Goal: Use online tool/utility: Use online tool/utility

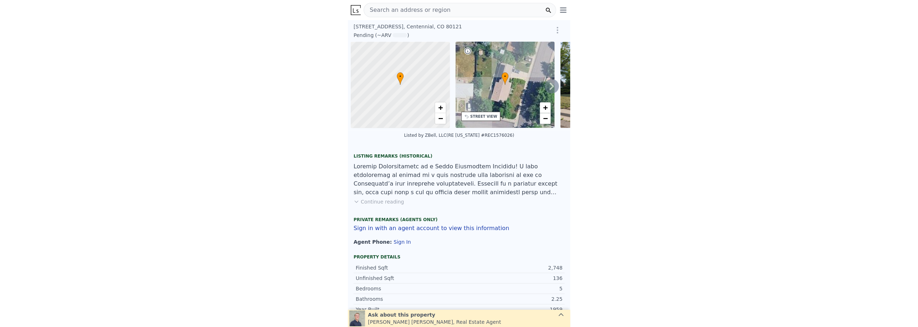
scroll to position [0, 3]
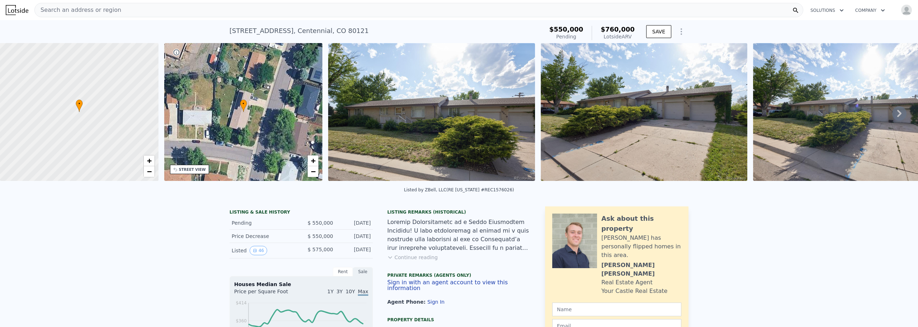
click at [222, 114] on icon at bounding box center [899, 113] width 14 height 14
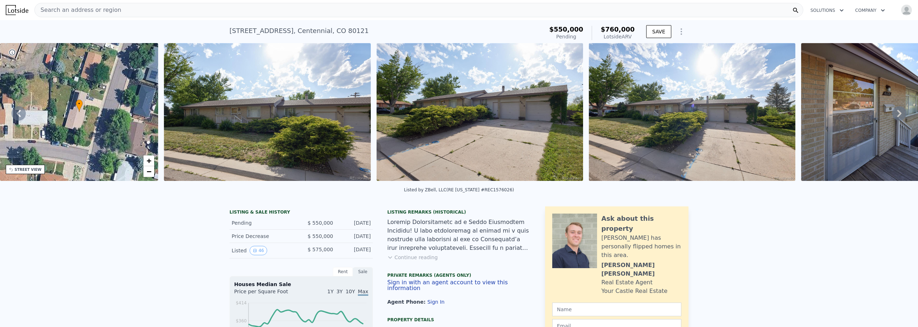
click at [222, 114] on icon at bounding box center [899, 113] width 14 height 14
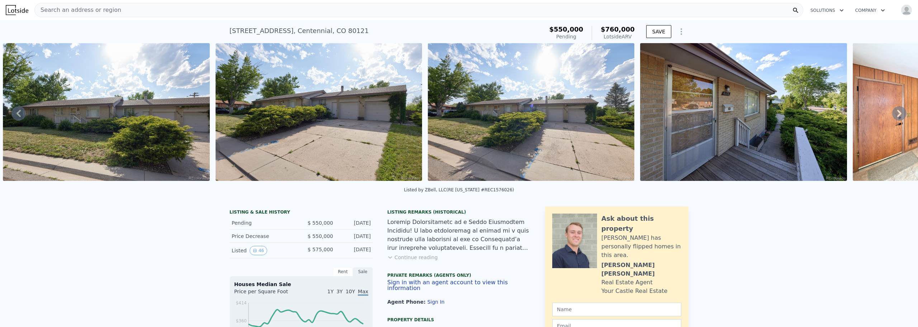
click at [222, 114] on icon at bounding box center [899, 113] width 14 height 14
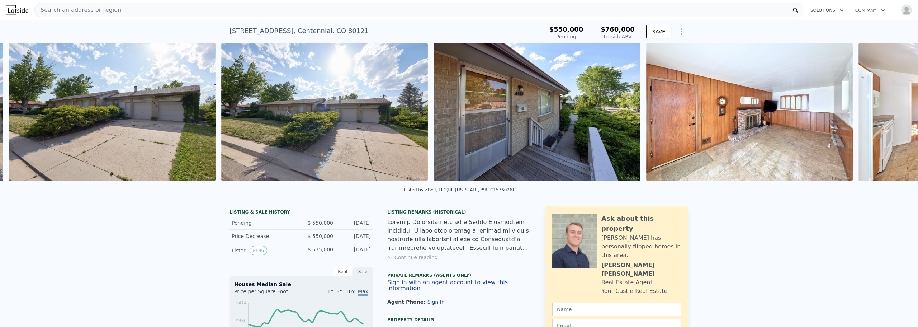
scroll to position [0, 541]
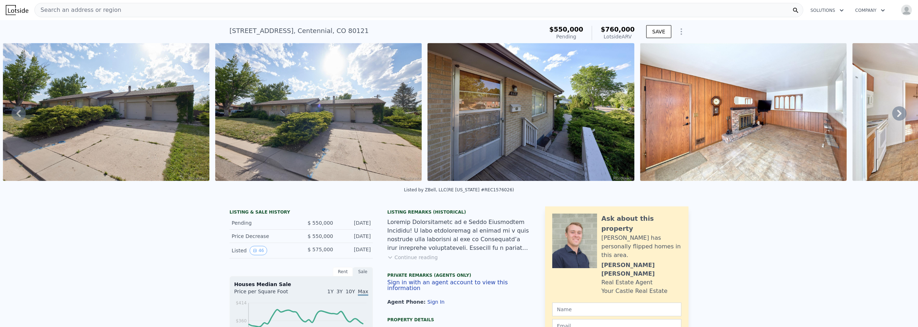
click at [222, 114] on icon at bounding box center [899, 113] width 14 height 14
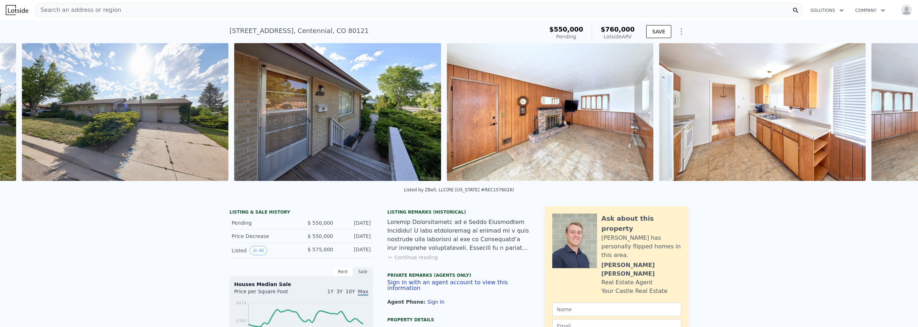
scroll to position [0, 753]
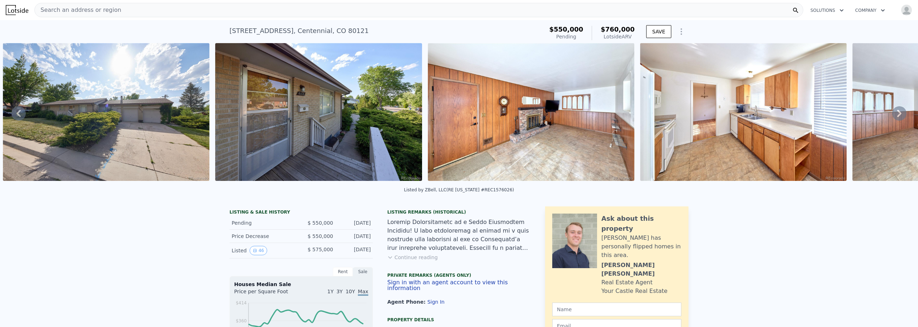
click at [222, 114] on icon at bounding box center [899, 113] width 14 height 14
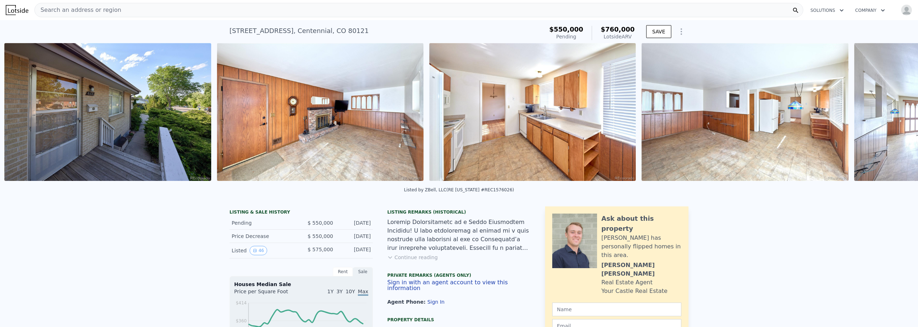
scroll to position [0, 965]
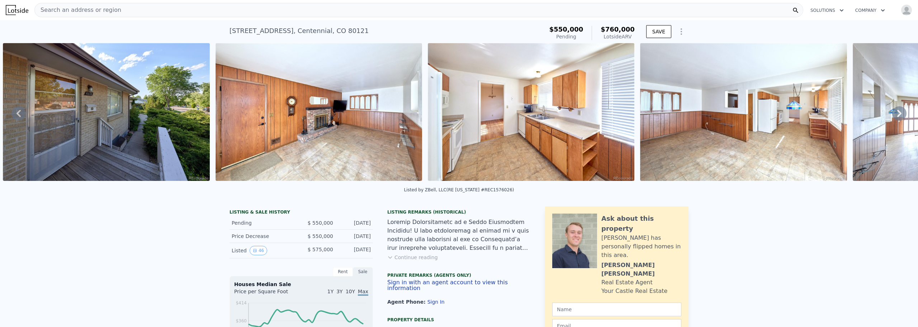
click at [222, 114] on icon at bounding box center [899, 113] width 14 height 14
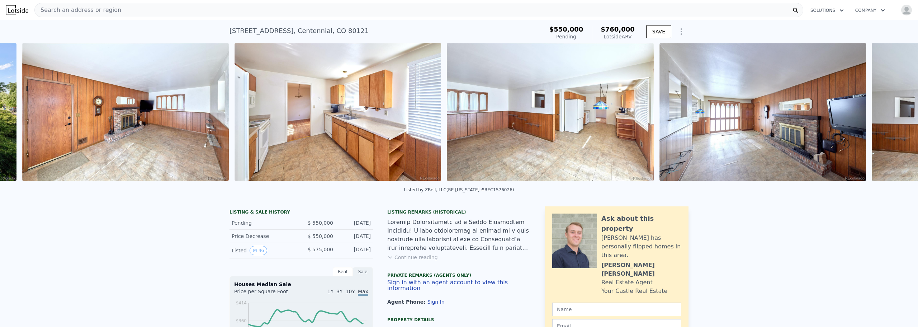
scroll to position [0, 1178]
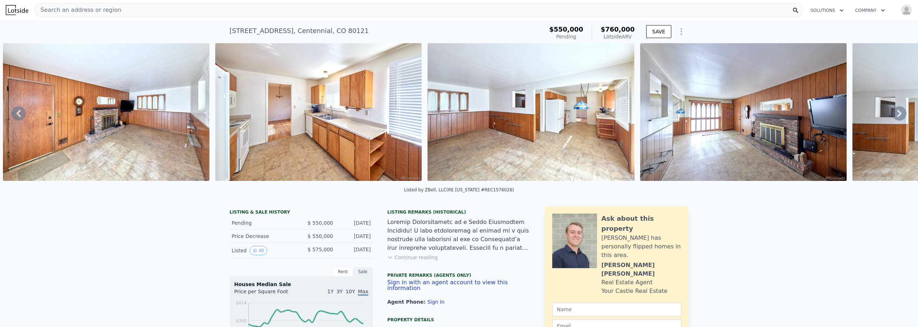
click at [222, 114] on icon at bounding box center [899, 113] width 14 height 14
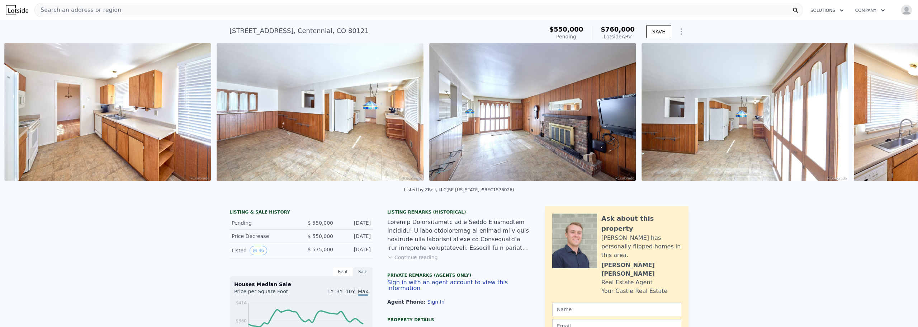
scroll to position [0, 1390]
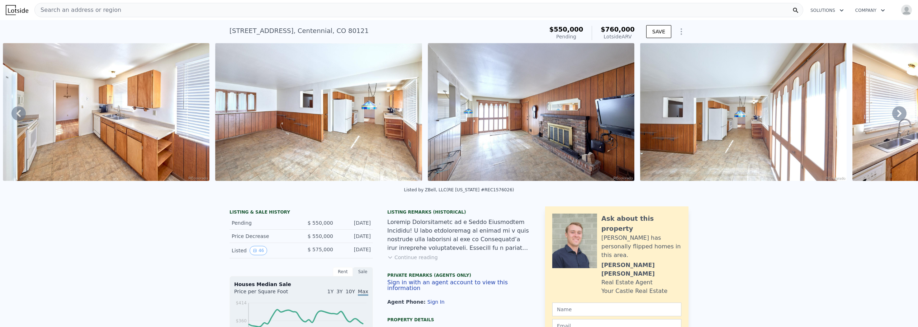
click at [222, 114] on icon at bounding box center [899, 113] width 14 height 14
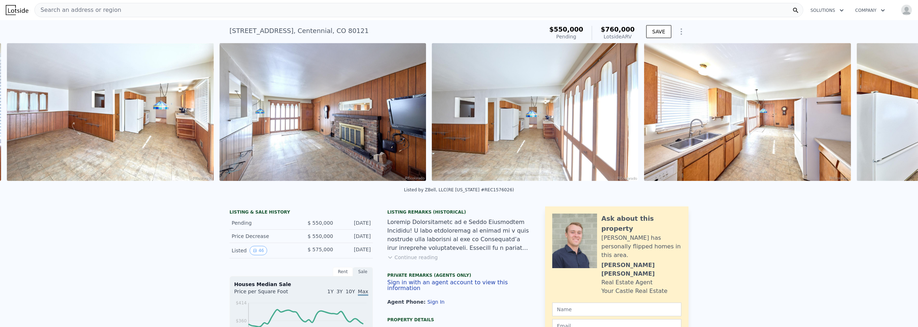
scroll to position [0, 1603]
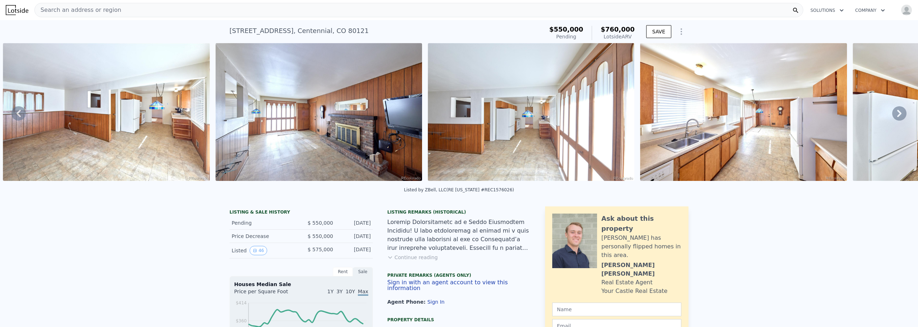
click at [222, 114] on icon at bounding box center [899, 113] width 14 height 14
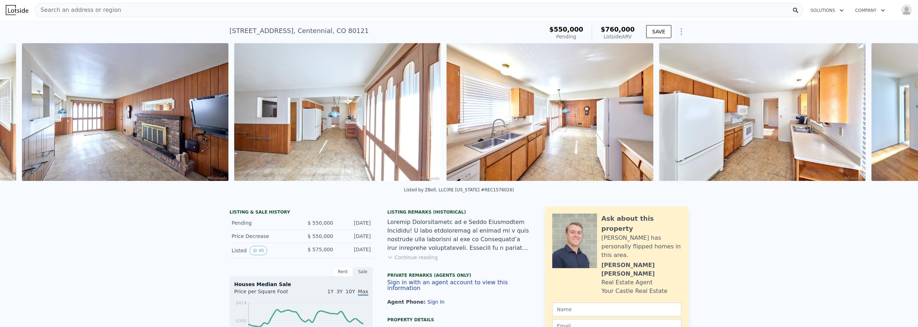
scroll to position [0, 1815]
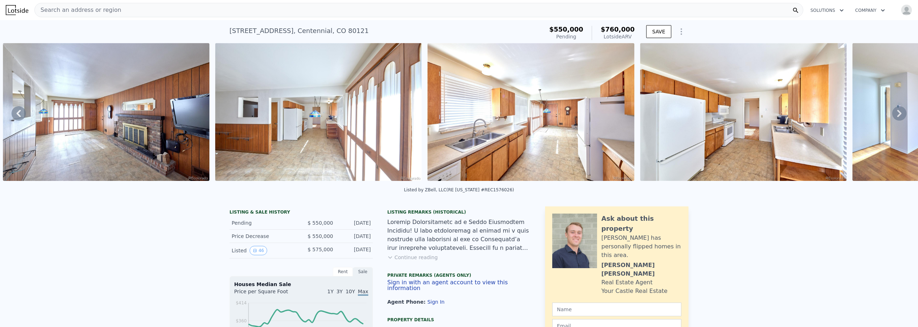
click at [222, 114] on icon at bounding box center [899, 113] width 14 height 14
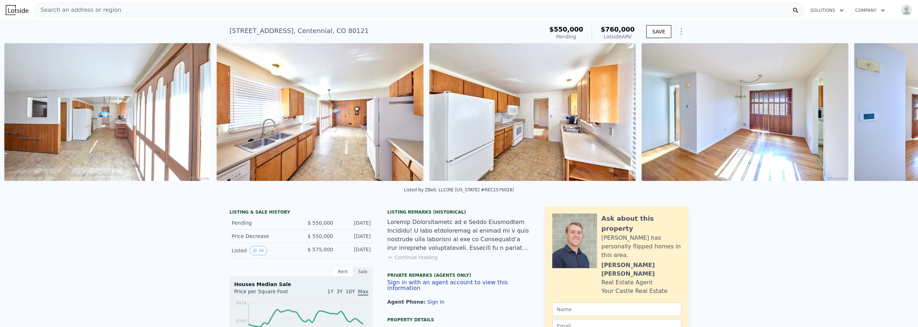
scroll to position [0, 2028]
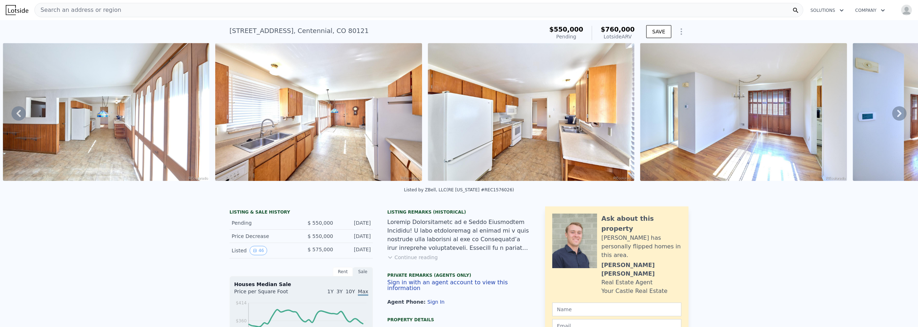
click at [222, 114] on icon at bounding box center [899, 113] width 14 height 14
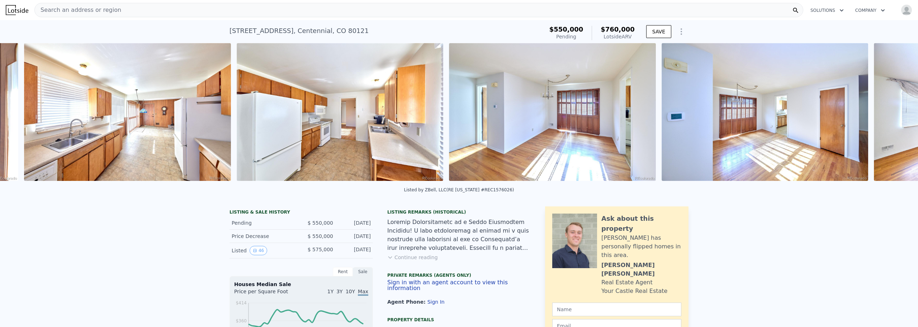
scroll to position [0, 2240]
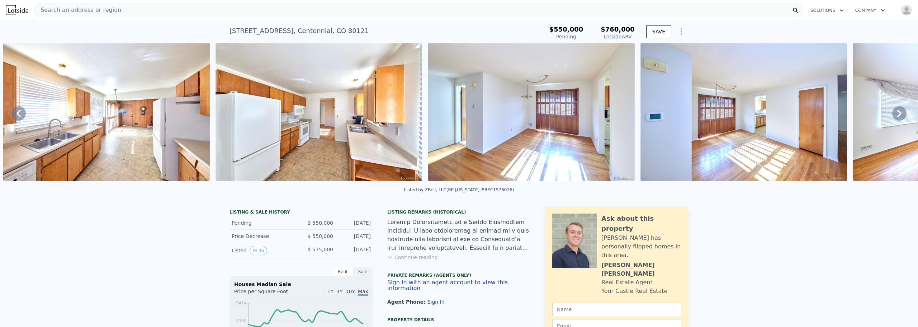
click at [222, 114] on icon at bounding box center [899, 113] width 14 height 14
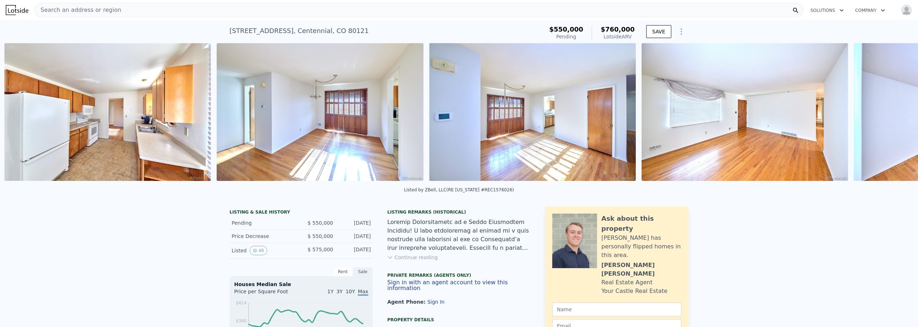
scroll to position [0, 2452]
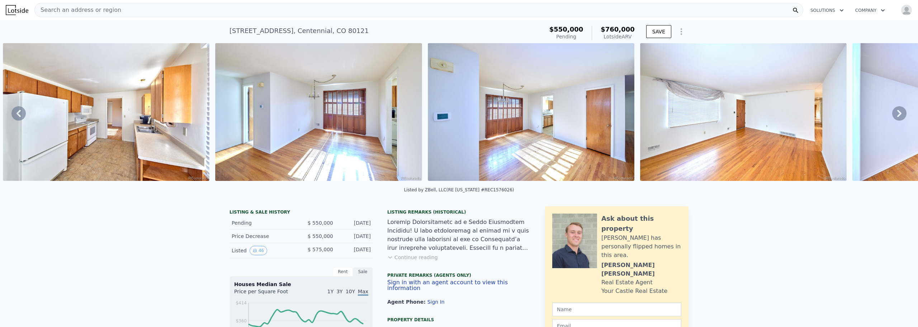
click at [222, 114] on icon at bounding box center [899, 113] width 14 height 14
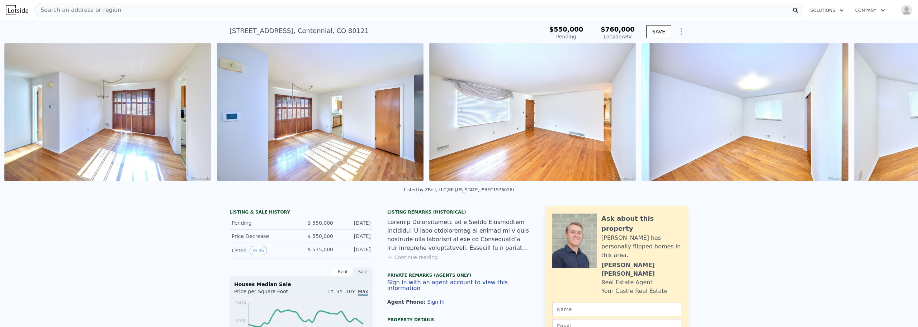
scroll to position [0, 2665]
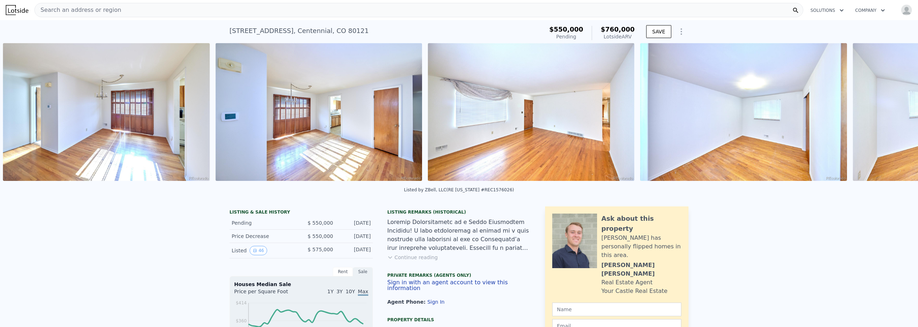
click at [222, 114] on div "• + − • + − STREET VIEW Loading... SATELLITE VIEW" at bounding box center [459, 113] width 918 height 140
click at [222, 114] on icon at bounding box center [899, 113] width 14 height 14
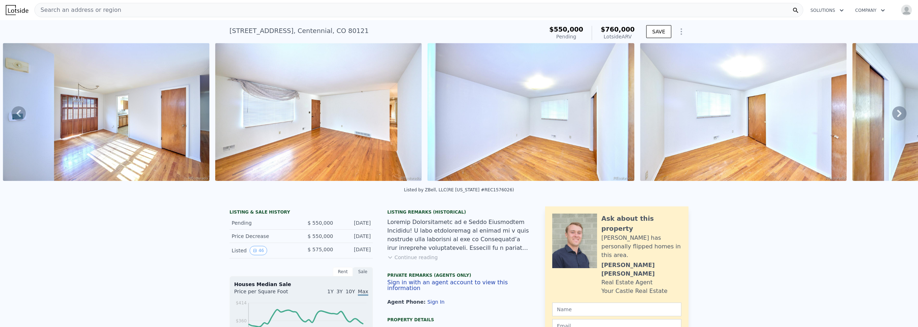
click at [222, 115] on icon at bounding box center [899, 113] width 4 height 7
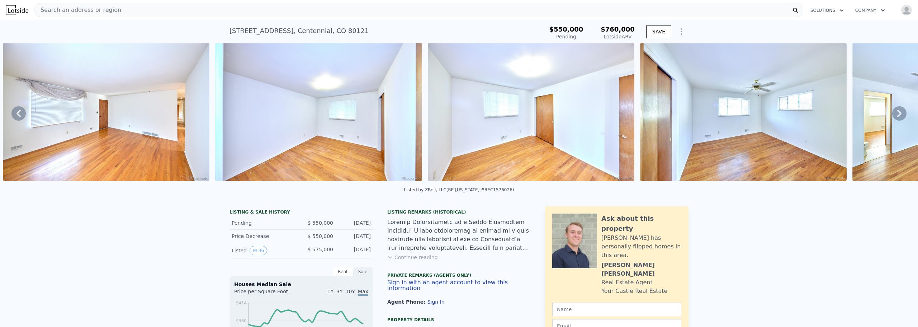
click at [222, 115] on icon at bounding box center [899, 113] width 4 height 7
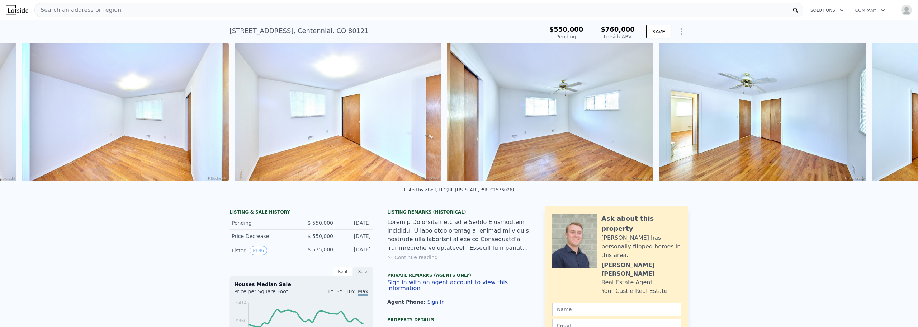
scroll to position [0, 3302]
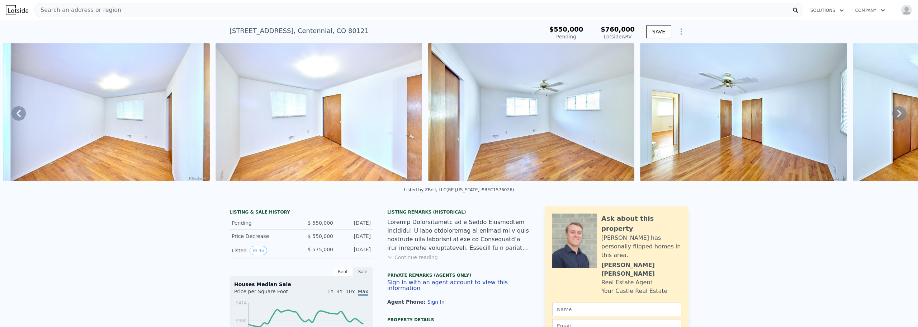
click at [222, 115] on div "• + − • + − STREET VIEW Loading... SATELLITE VIEW" at bounding box center [459, 113] width 918 height 140
click at [222, 115] on icon at bounding box center [899, 113] width 4 height 7
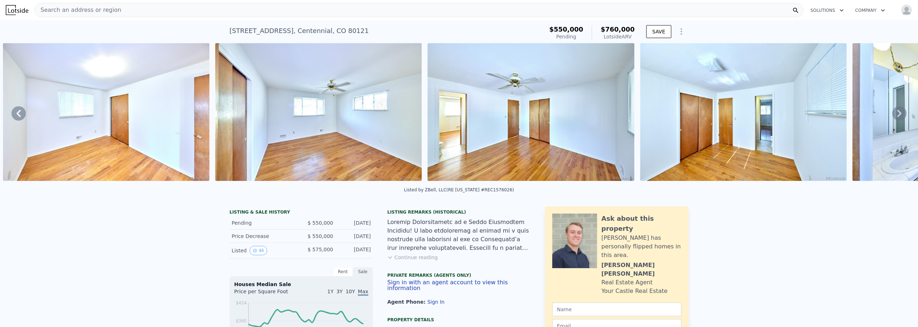
click at [222, 115] on icon at bounding box center [899, 113] width 4 height 7
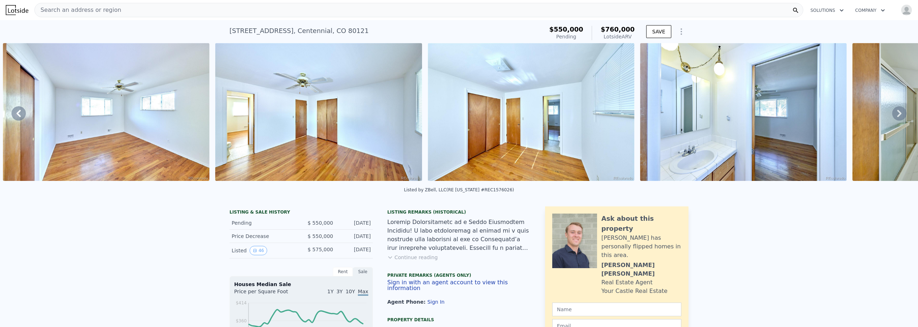
click at [222, 115] on icon at bounding box center [899, 113] width 4 height 7
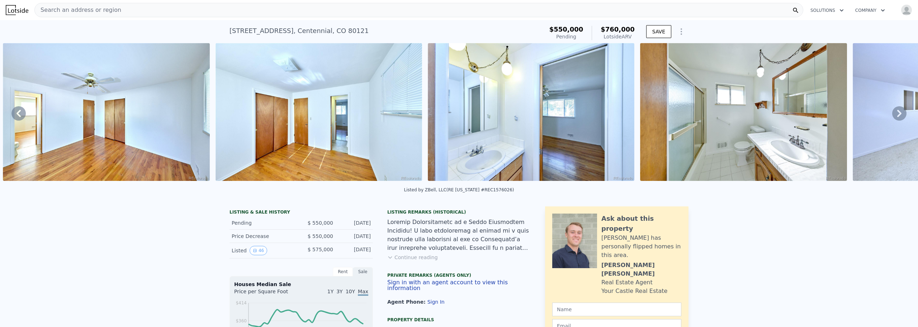
click at [222, 115] on icon at bounding box center [899, 113] width 4 height 7
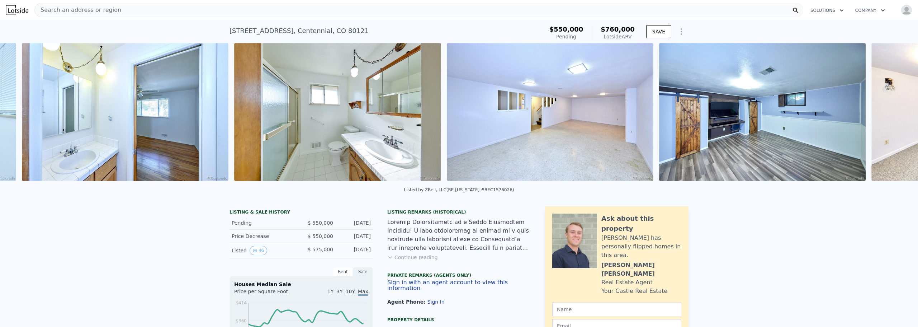
scroll to position [0, 4364]
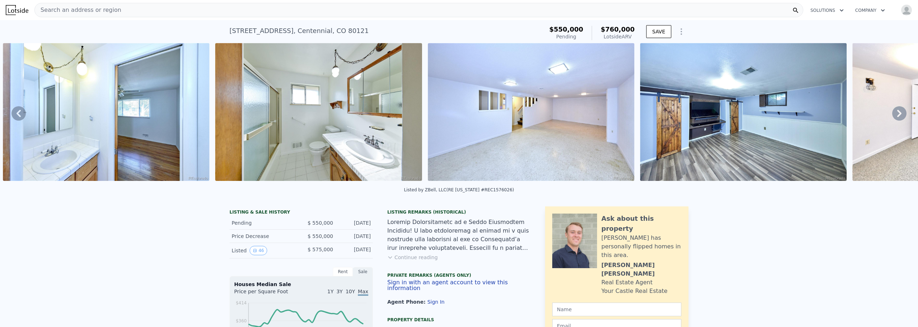
click at [222, 115] on icon at bounding box center [899, 113] width 4 height 7
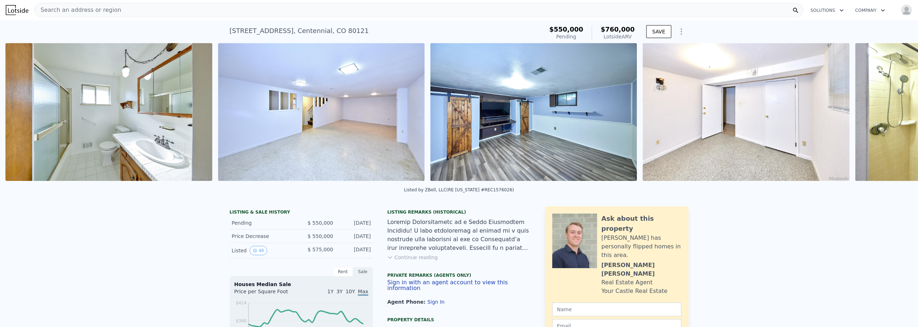
scroll to position [0, 4576]
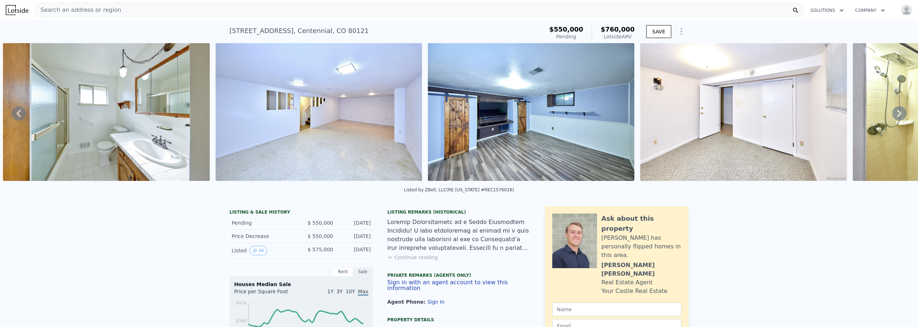
click at [222, 115] on icon at bounding box center [899, 113] width 4 height 7
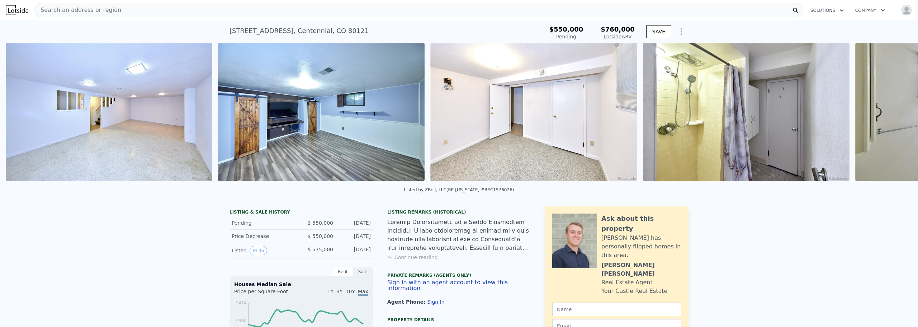
scroll to position [0, 4789]
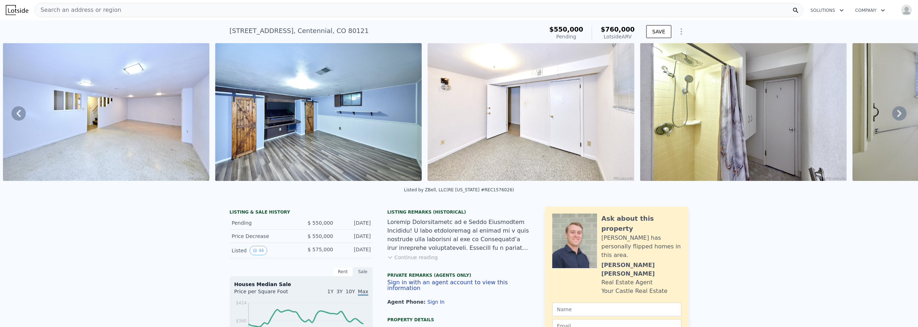
click at [222, 115] on icon at bounding box center [899, 113] width 4 height 7
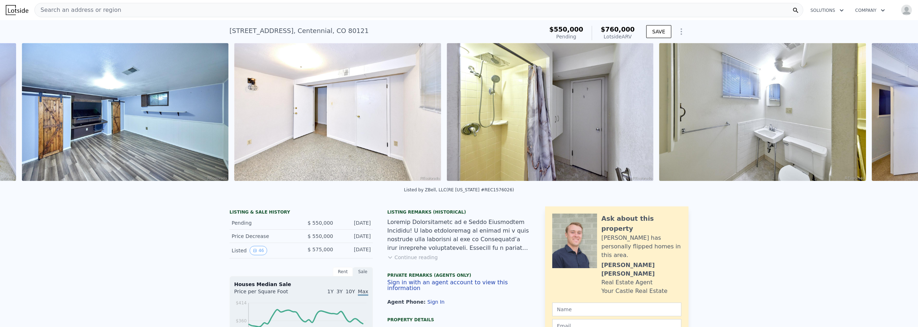
scroll to position [0, 5001]
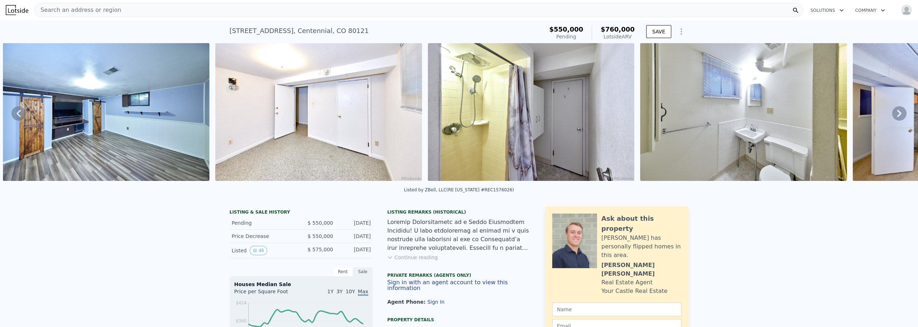
click at [222, 115] on icon at bounding box center [899, 113] width 4 height 7
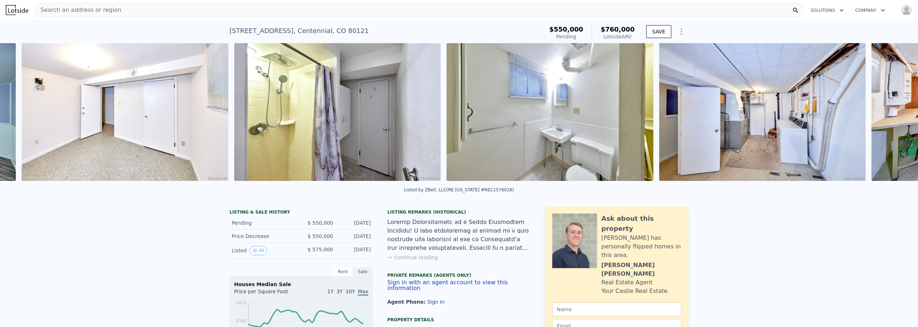
scroll to position [0, 5214]
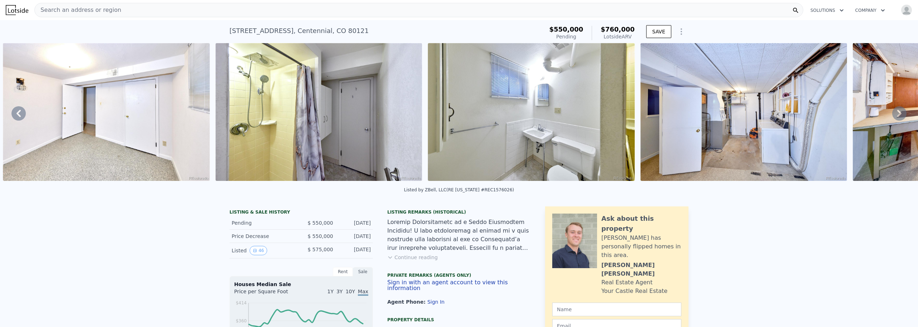
click at [222, 115] on icon at bounding box center [899, 113] width 4 height 7
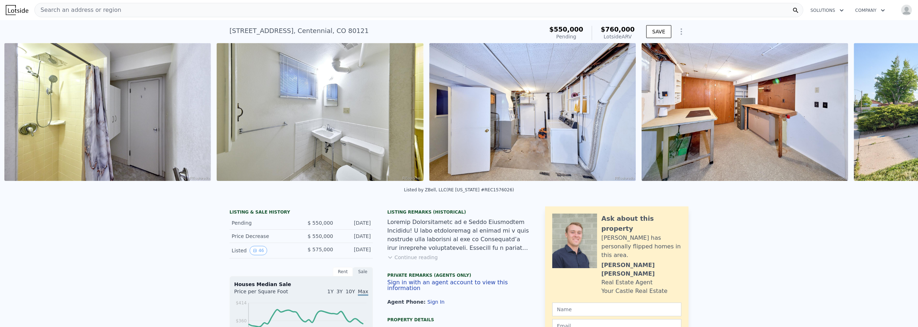
scroll to position [0, 5426]
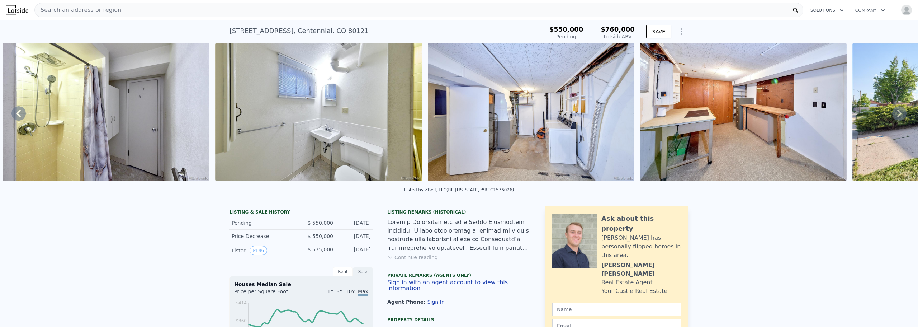
click at [222, 115] on icon at bounding box center [899, 113] width 4 height 7
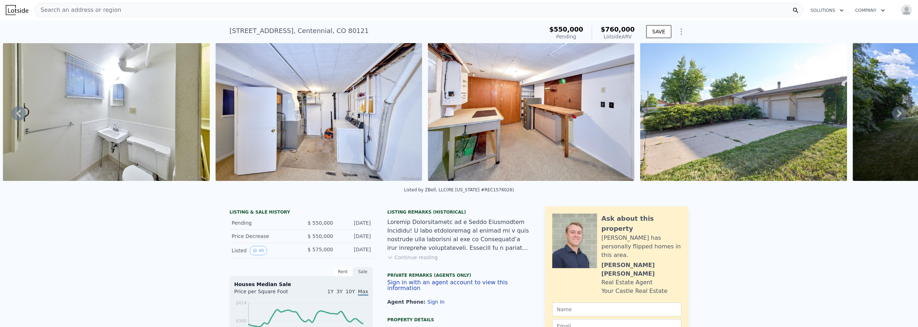
click at [222, 115] on icon at bounding box center [899, 113] width 4 height 7
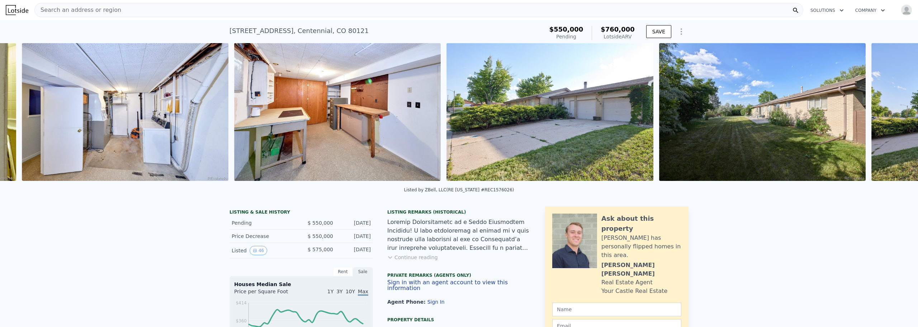
scroll to position [0, 5851]
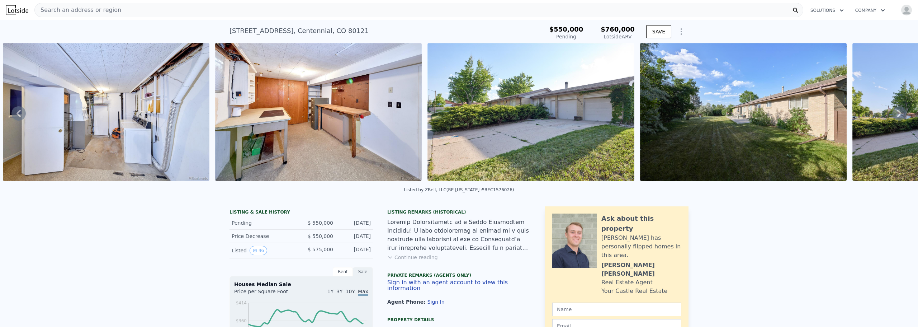
click at [222, 119] on icon at bounding box center [899, 113] width 14 height 14
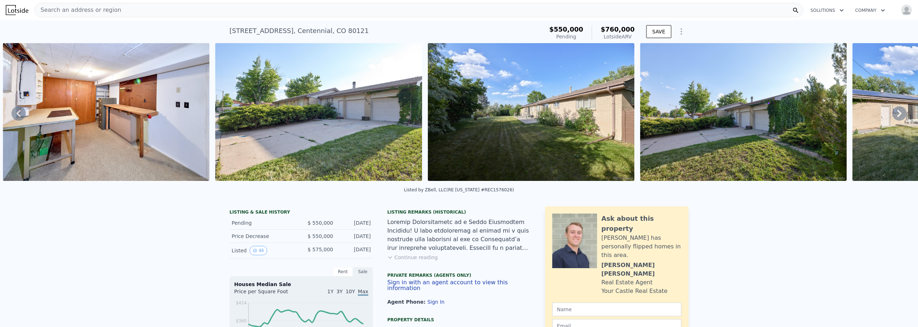
click at [222, 119] on icon at bounding box center [899, 113] width 14 height 14
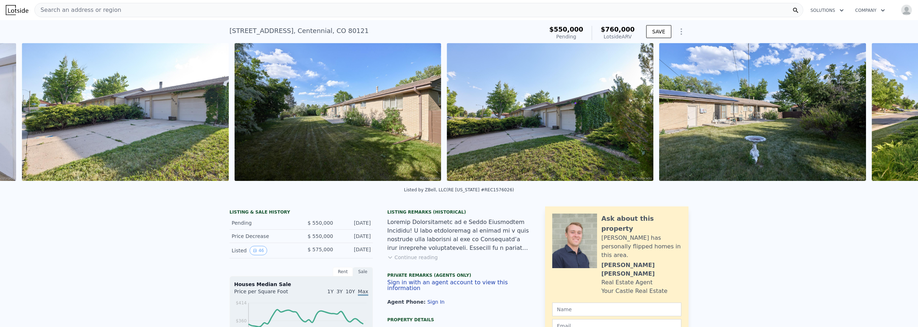
scroll to position [0, 6276]
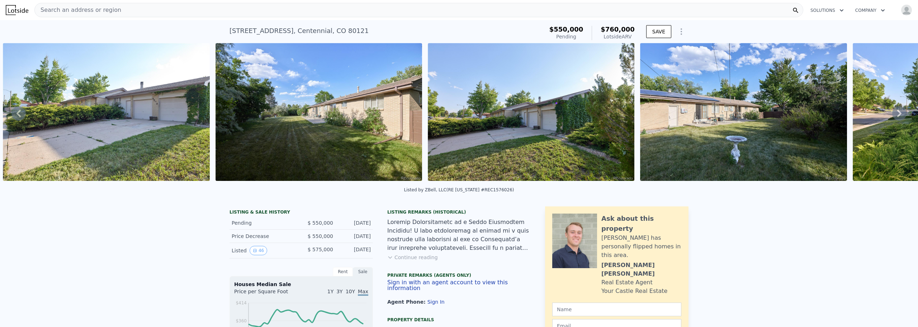
click at [222, 119] on icon at bounding box center [899, 113] width 14 height 14
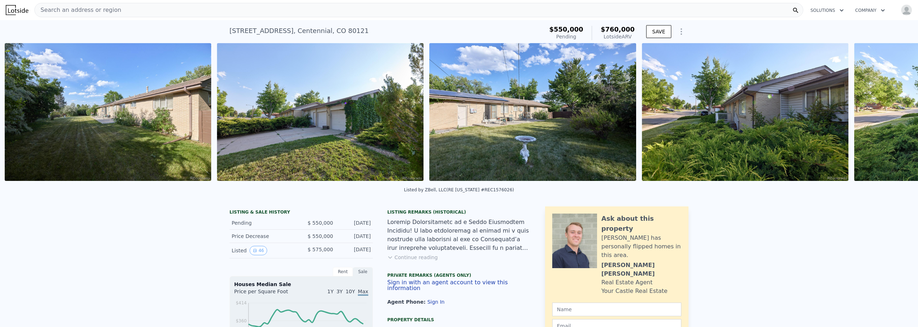
scroll to position [0, 6489]
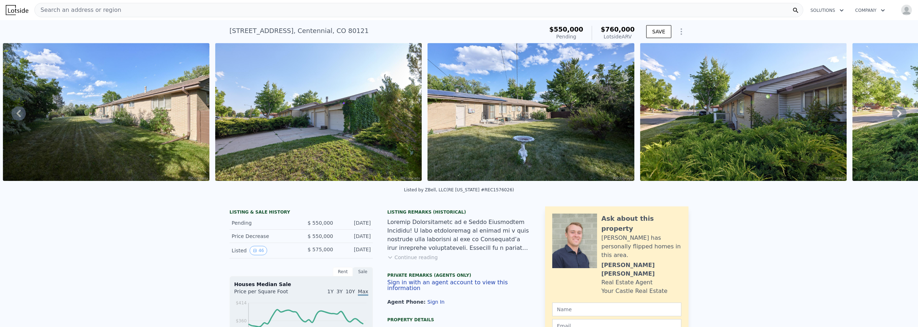
click at [222, 119] on icon at bounding box center [899, 113] width 14 height 14
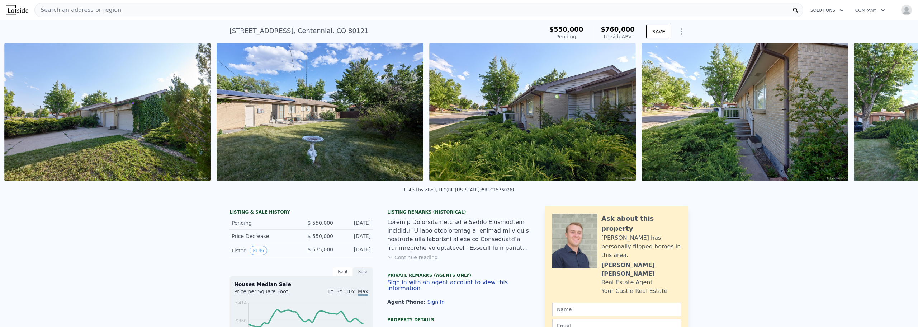
scroll to position [0, 6701]
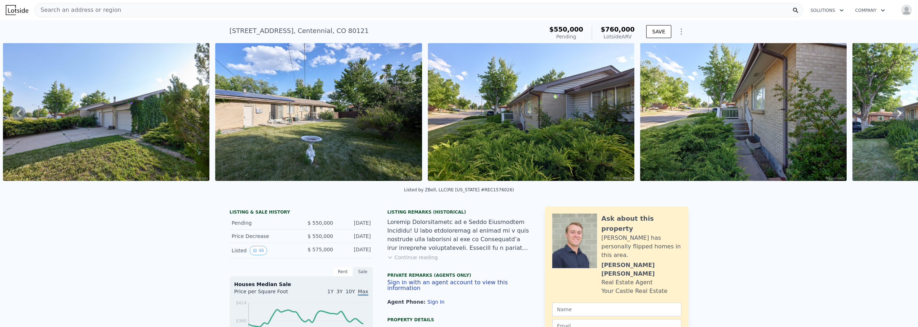
click at [222, 119] on icon at bounding box center [899, 113] width 14 height 14
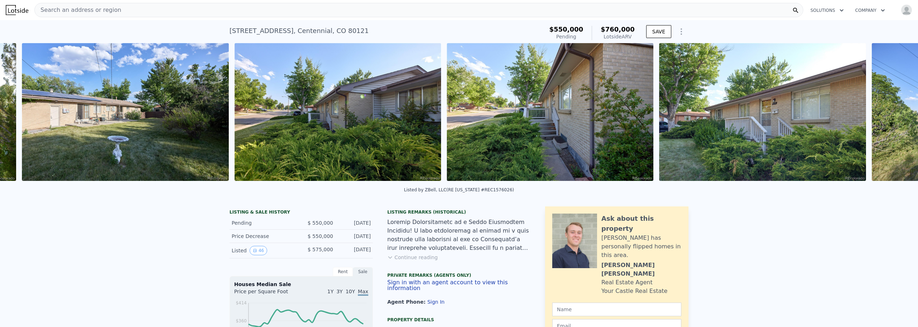
scroll to position [0, 6913]
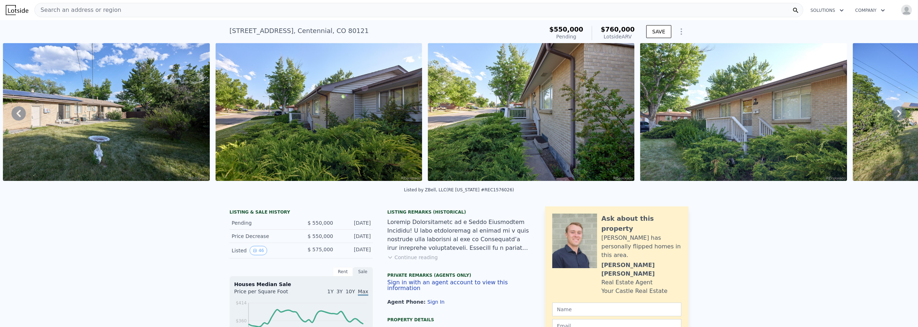
click at [222, 119] on icon at bounding box center [899, 113] width 14 height 14
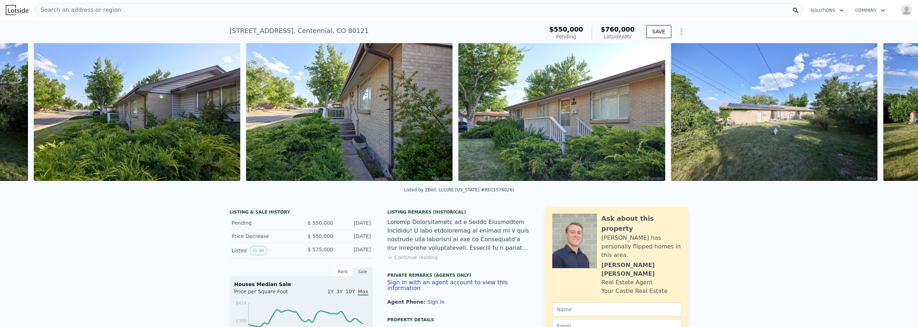
scroll to position [0, 7126]
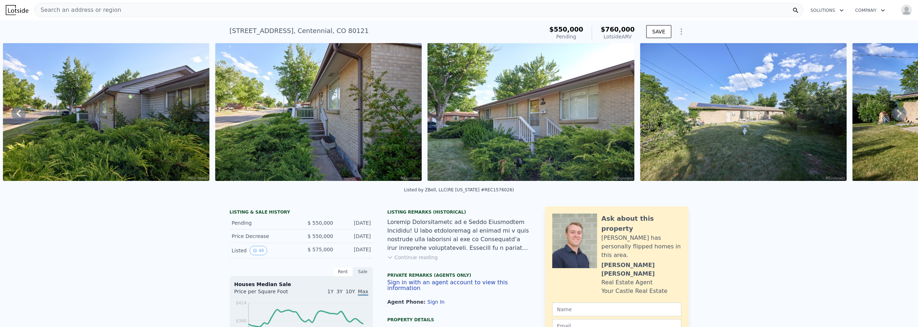
click at [222, 119] on icon at bounding box center [899, 113] width 14 height 14
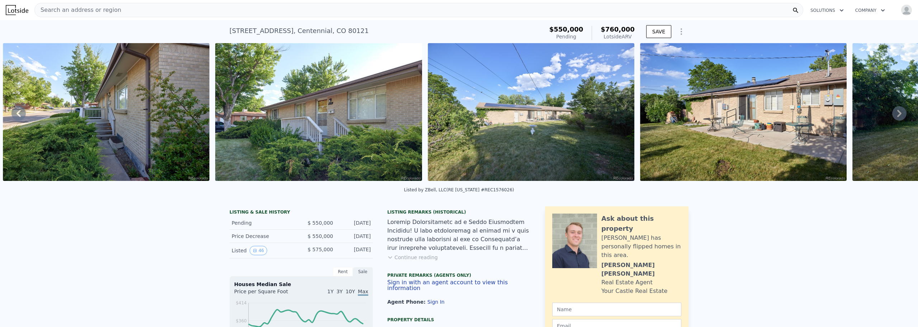
click at [222, 119] on icon at bounding box center [899, 113] width 14 height 14
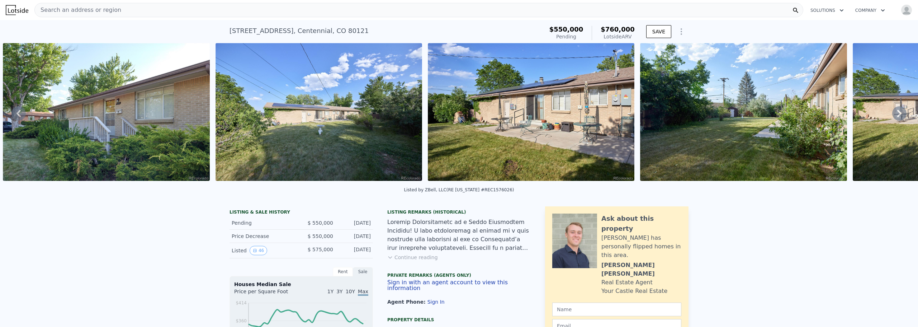
click at [222, 119] on icon at bounding box center [899, 113] width 14 height 14
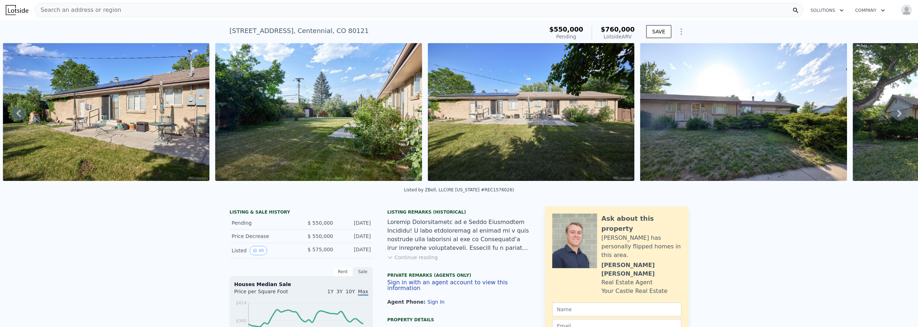
click at [222, 119] on icon at bounding box center [899, 113] width 14 height 14
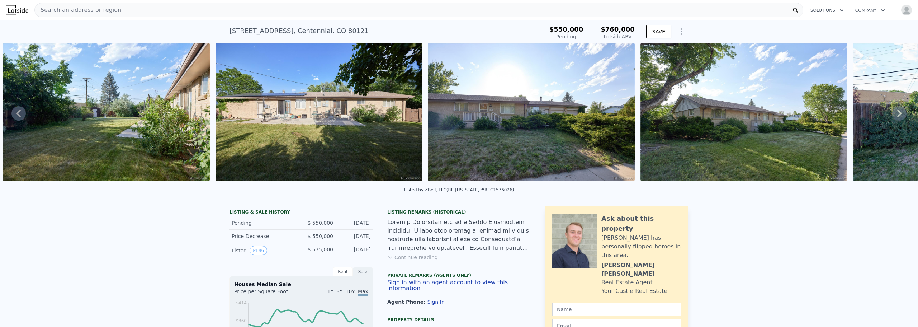
click at [222, 119] on icon at bounding box center [899, 113] width 14 height 14
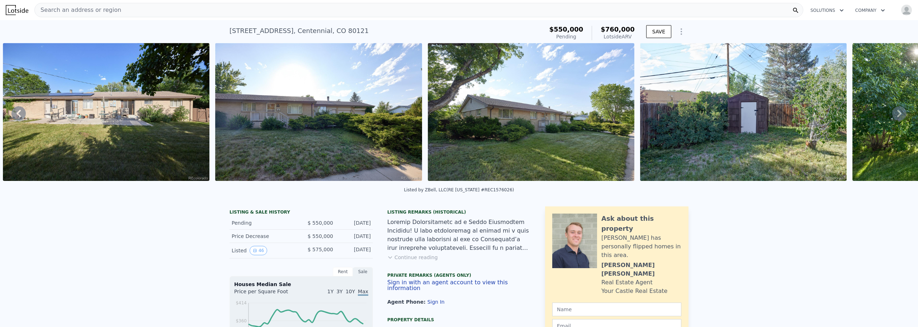
click at [222, 119] on icon at bounding box center [899, 113] width 14 height 14
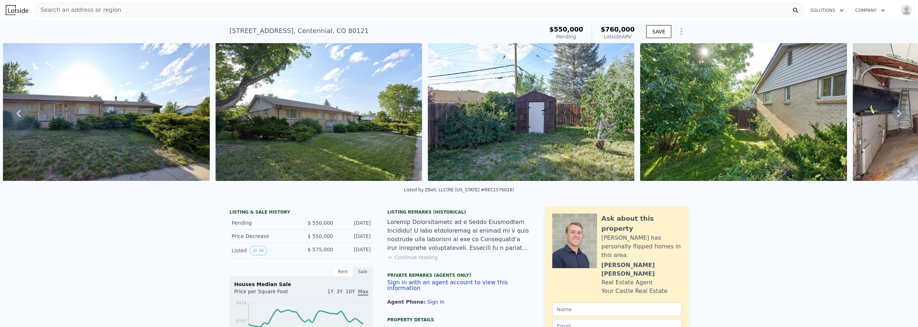
click at [222, 119] on icon at bounding box center [899, 113] width 14 height 14
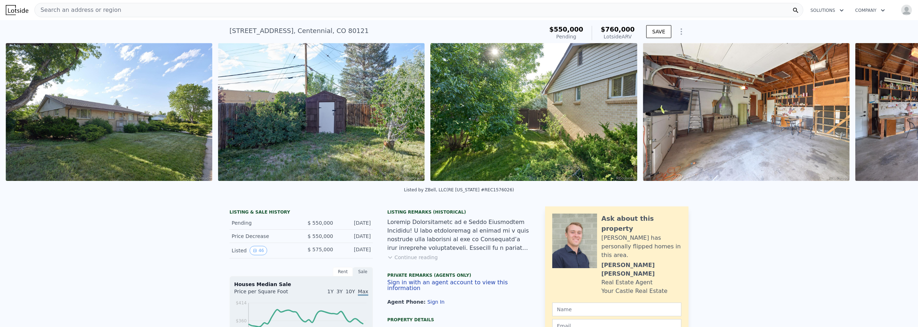
scroll to position [0, 8825]
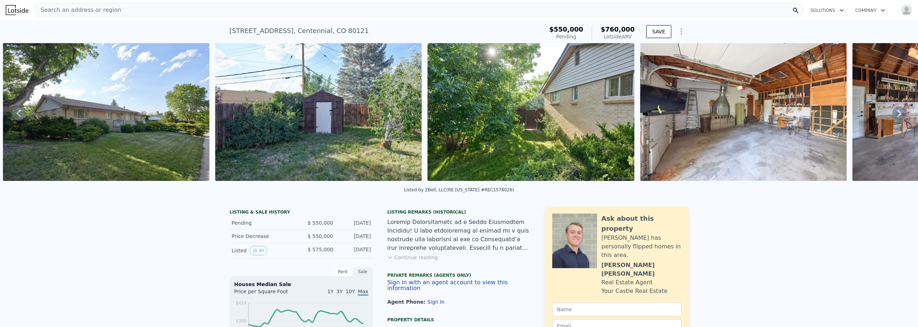
click at [222, 118] on icon at bounding box center [899, 113] width 14 height 14
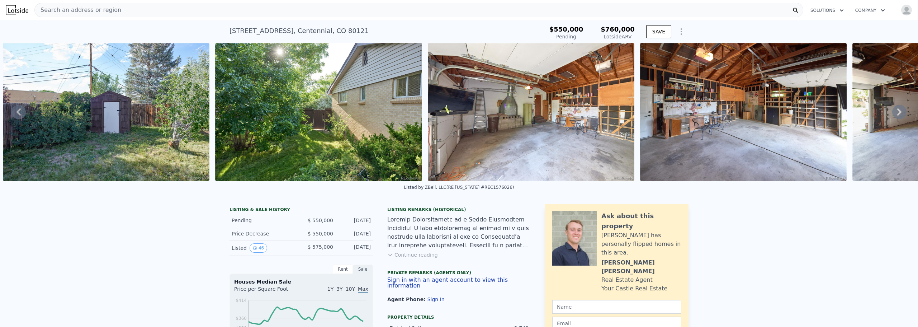
click at [222, 118] on icon at bounding box center [899, 112] width 14 height 14
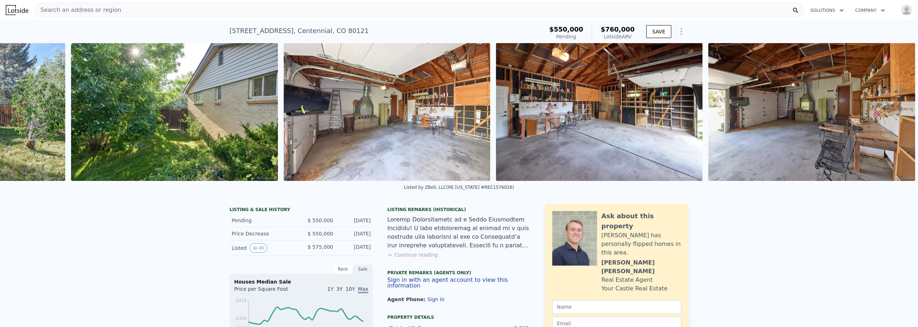
scroll to position [0, 9187]
click at [222, 118] on img at bounding box center [811, 112] width 207 height 138
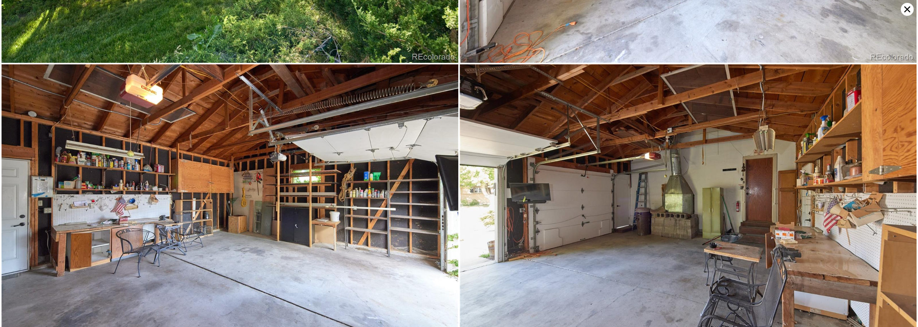
scroll to position [6664, 0]
click at [222, 9] on icon at bounding box center [907, 9] width 6 height 6
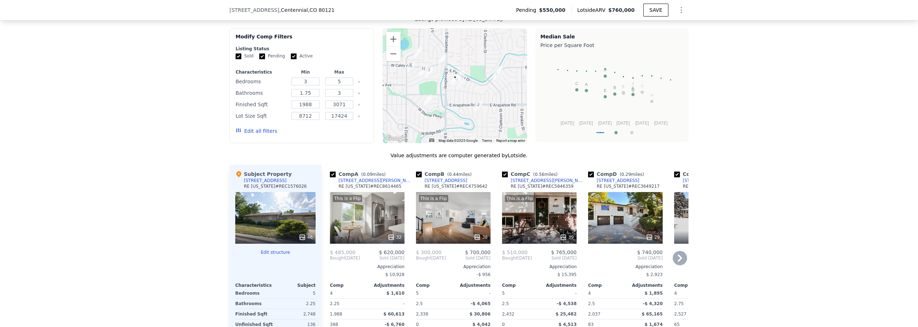
scroll to position [613, 0]
click at [222, 219] on div "This is a Flip 39" at bounding box center [539, 217] width 75 height 52
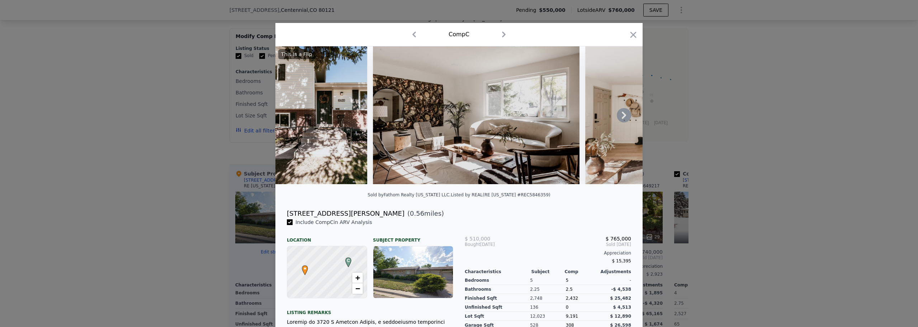
click at [222, 117] on icon at bounding box center [624, 115] width 14 height 14
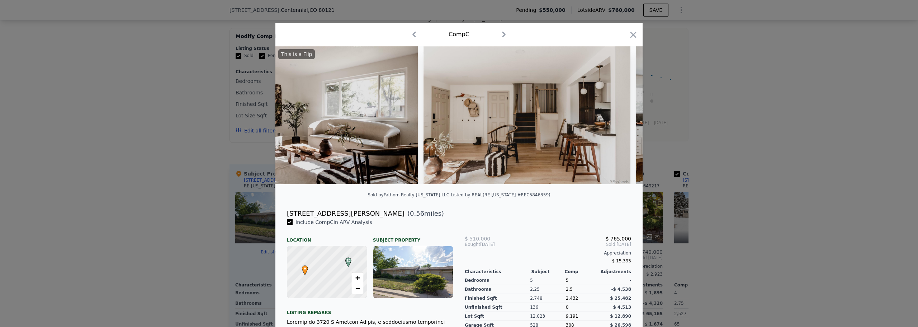
scroll to position [0, 172]
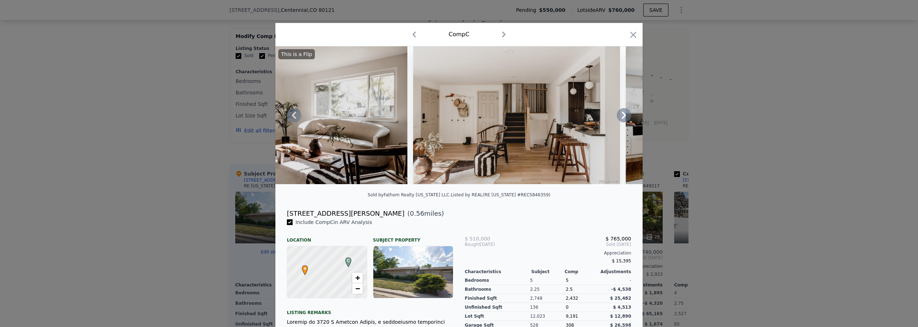
click at [222, 117] on icon at bounding box center [624, 115] width 14 height 14
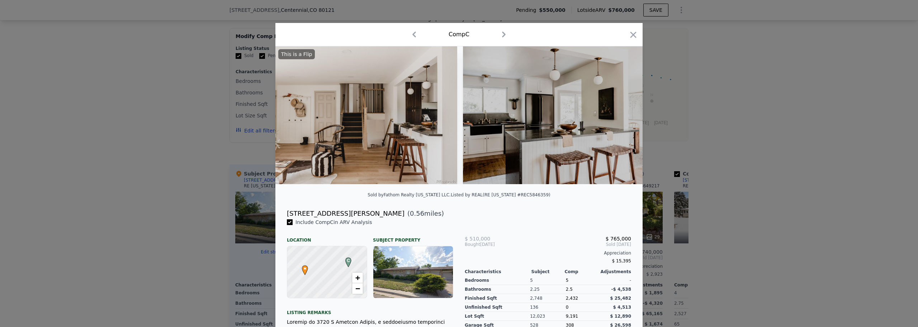
scroll to position [0, 344]
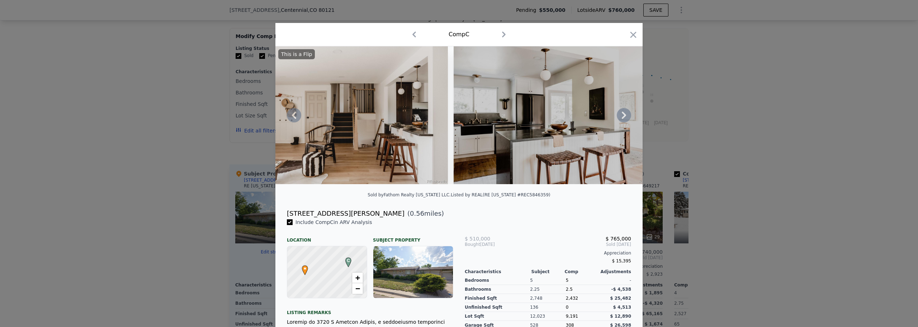
click at [222, 117] on icon at bounding box center [624, 115] width 14 height 14
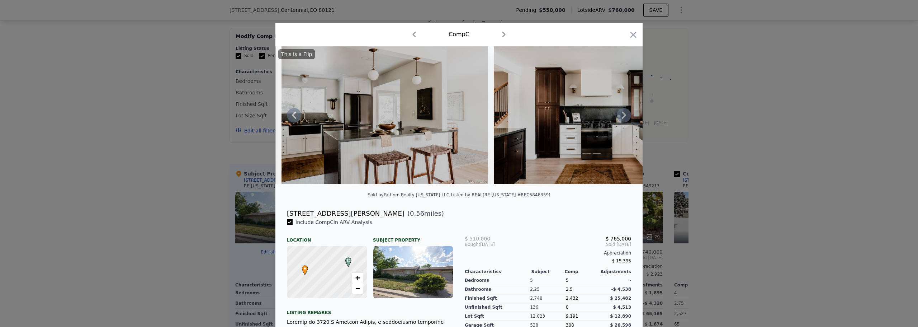
click at [222, 117] on icon at bounding box center [624, 115] width 14 height 14
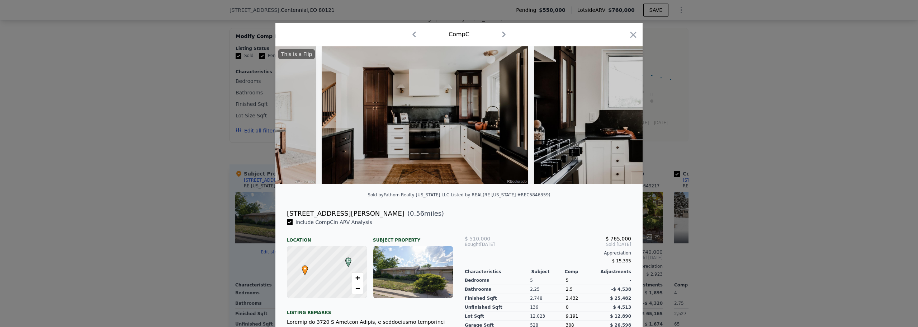
click at [222, 117] on img at bounding box center [637, 115] width 207 height 138
click at [222, 117] on icon at bounding box center [624, 115] width 14 height 14
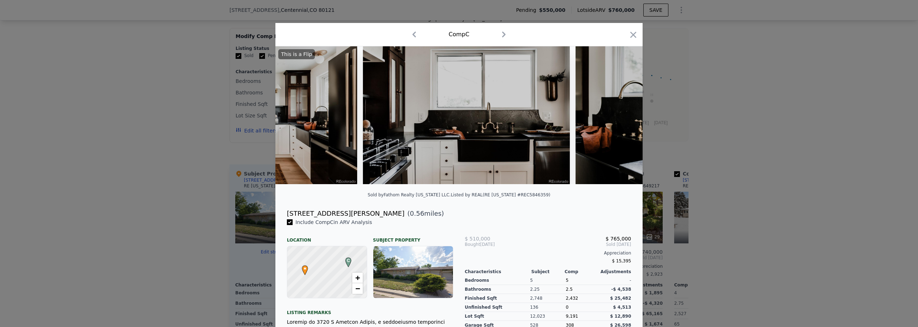
scroll to position [0, 861]
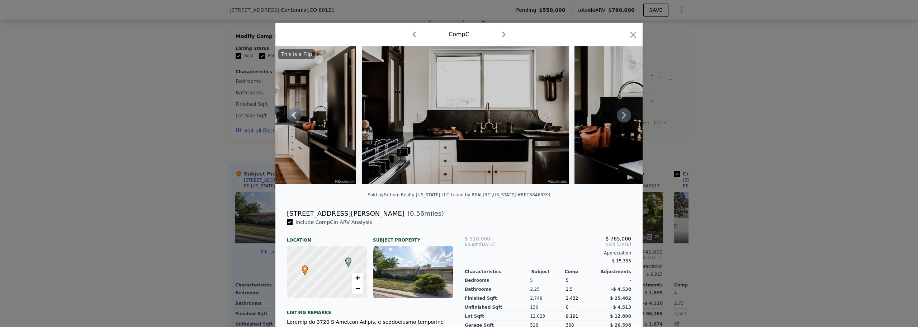
click at [222, 118] on icon at bounding box center [624, 115] width 14 height 14
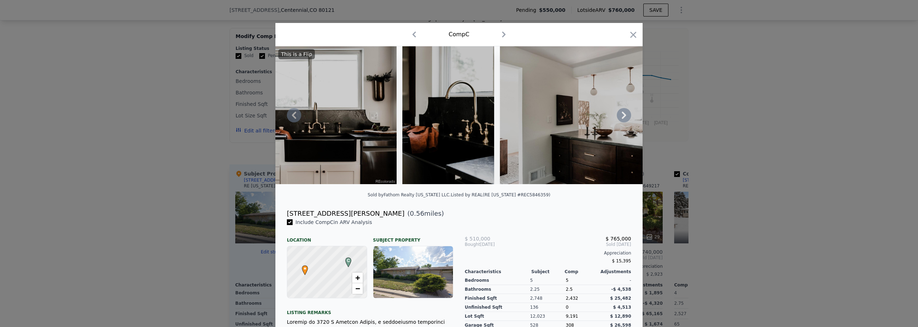
click at [222, 118] on icon at bounding box center [624, 115] width 14 height 14
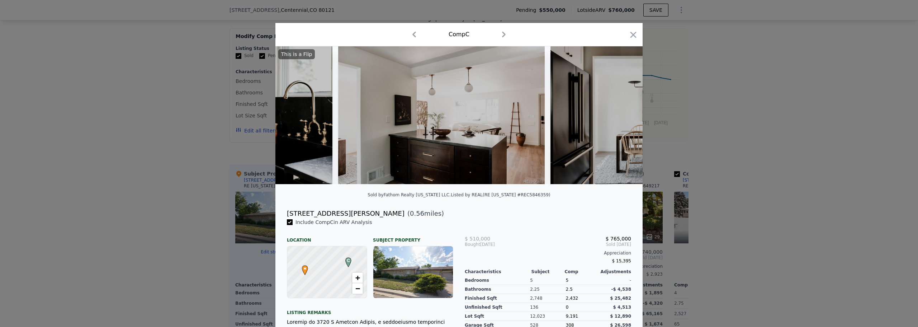
scroll to position [0, 1205]
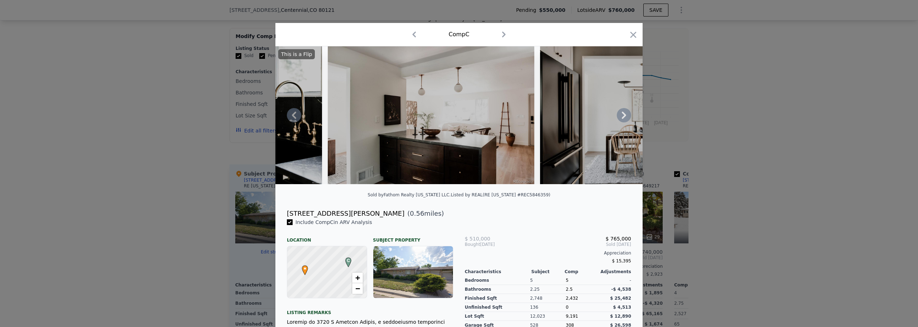
click at [222, 118] on icon at bounding box center [624, 115] width 14 height 14
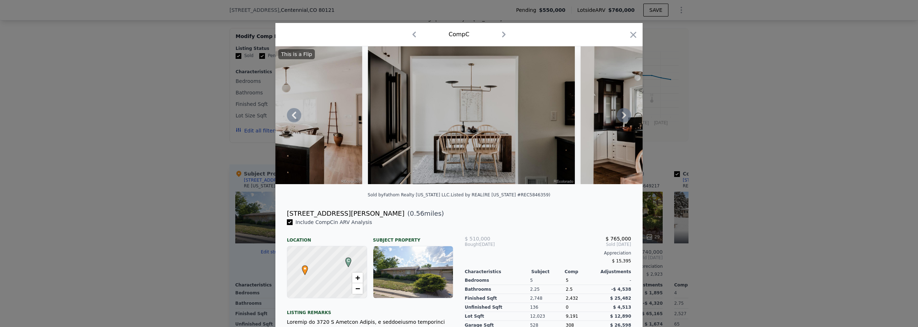
click at [222, 118] on icon at bounding box center [624, 115] width 14 height 14
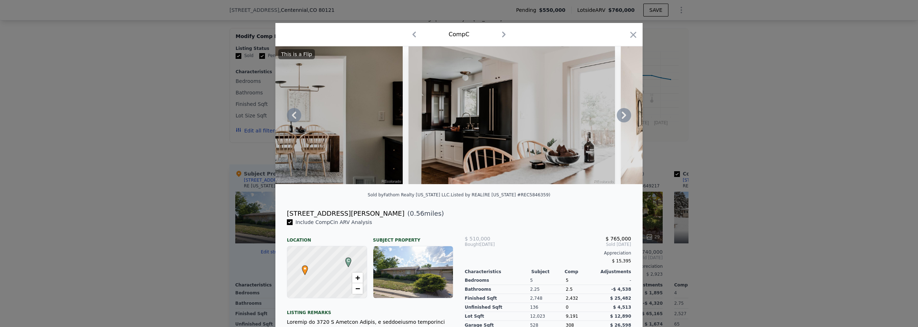
click at [222, 118] on icon at bounding box center [624, 115] width 14 height 14
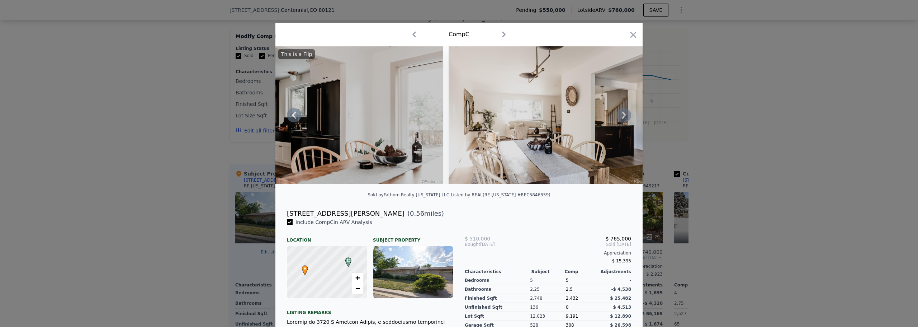
click at [222, 118] on icon at bounding box center [624, 115] width 14 height 14
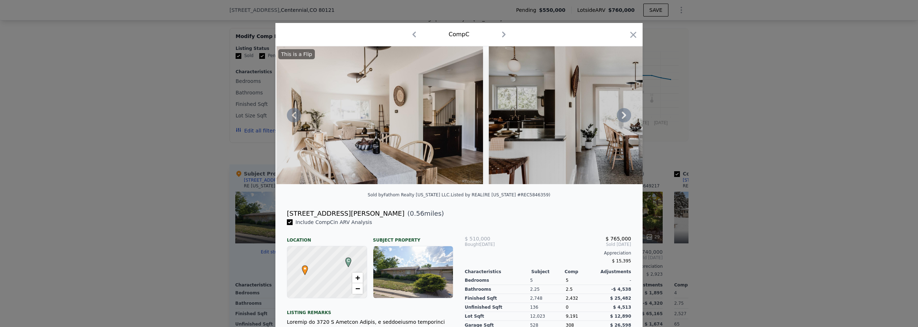
click at [222, 118] on icon at bounding box center [624, 115] width 14 height 14
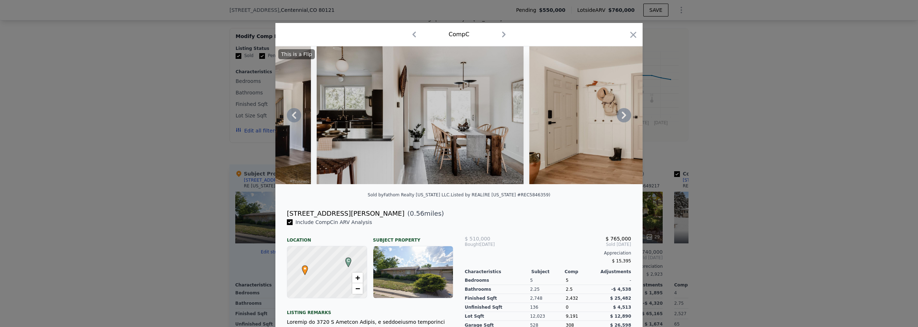
click at [222, 118] on icon at bounding box center [624, 115] width 14 height 14
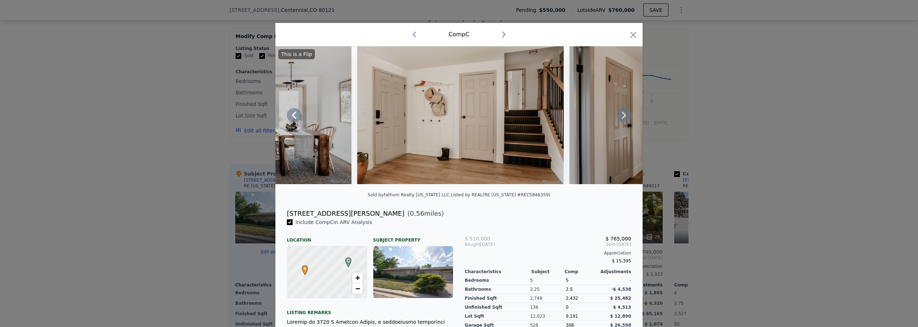
click at [222, 118] on icon at bounding box center [624, 115] width 14 height 14
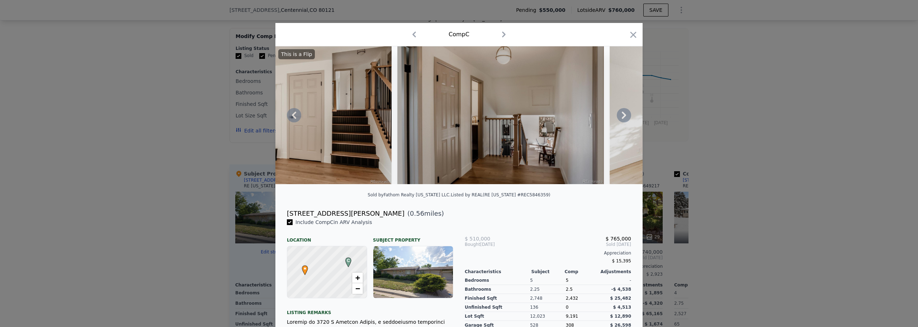
click at [222, 118] on icon at bounding box center [624, 115] width 14 height 14
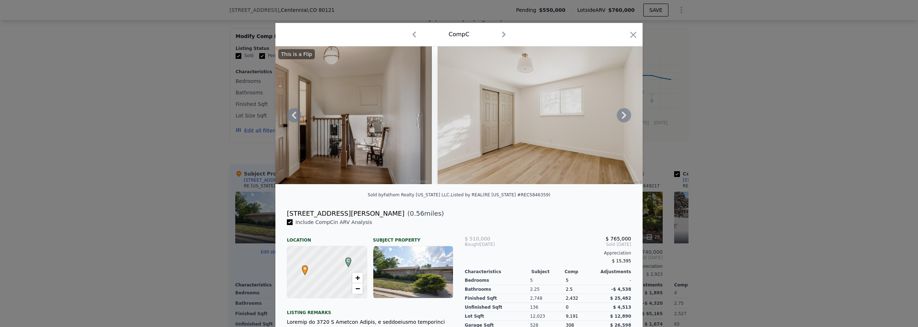
click at [222, 118] on icon at bounding box center [624, 115] width 14 height 14
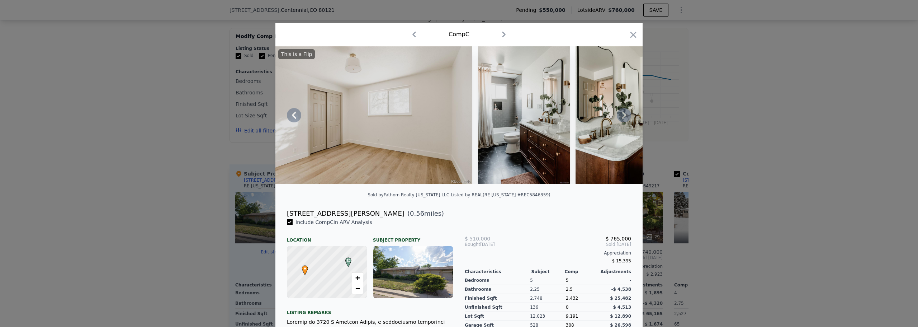
click at [222, 118] on icon at bounding box center [624, 115] width 14 height 14
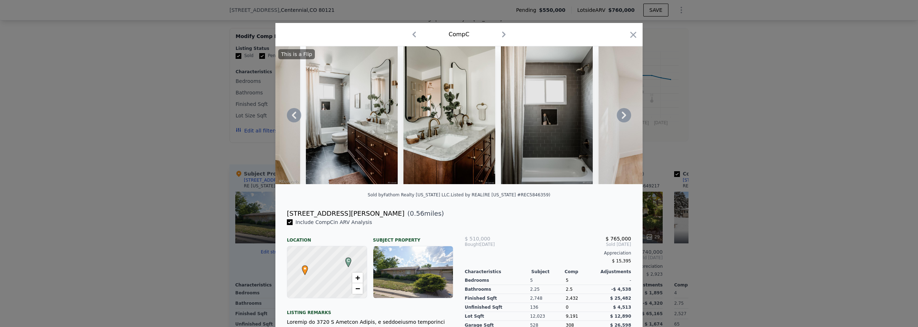
click at [222, 118] on icon at bounding box center [624, 115] width 14 height 14
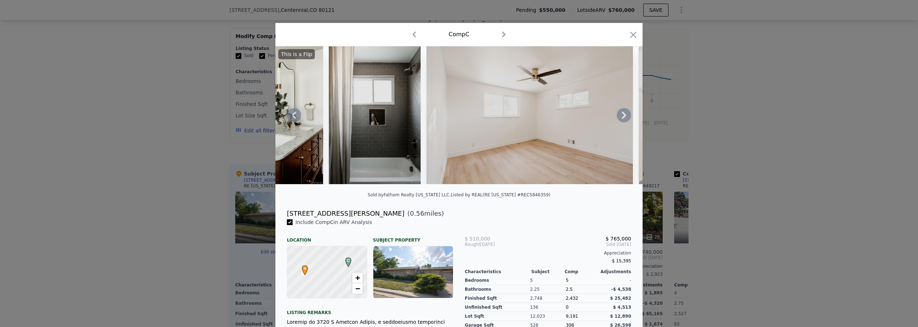
click at [222, 118] on icon at bounding box center [624, 115] width 14 height 14
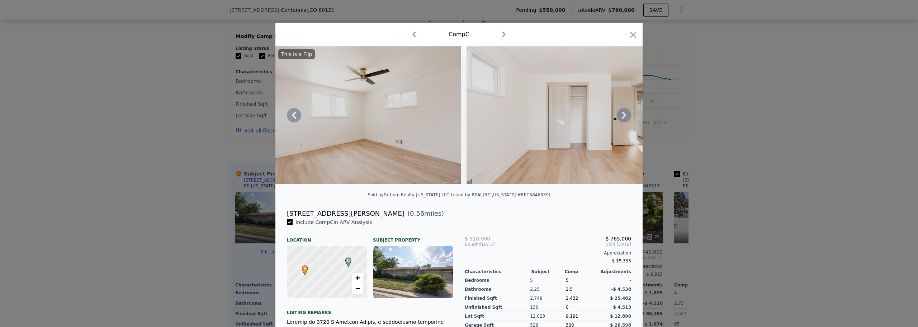
click at [222, 118] on icon at bounding box center [624, 115] width 14 height 14
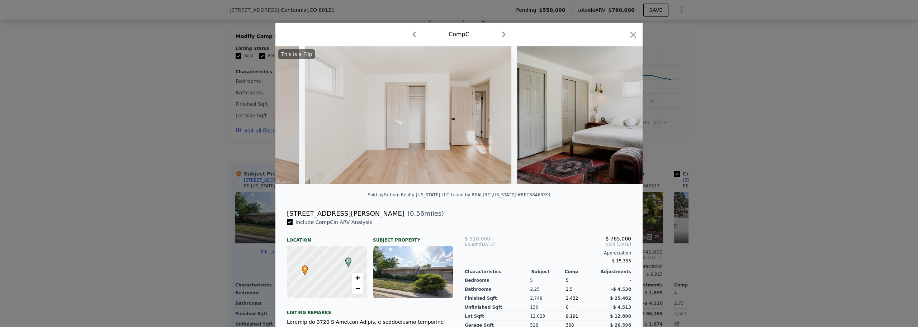
scroll to position [0, 3443]
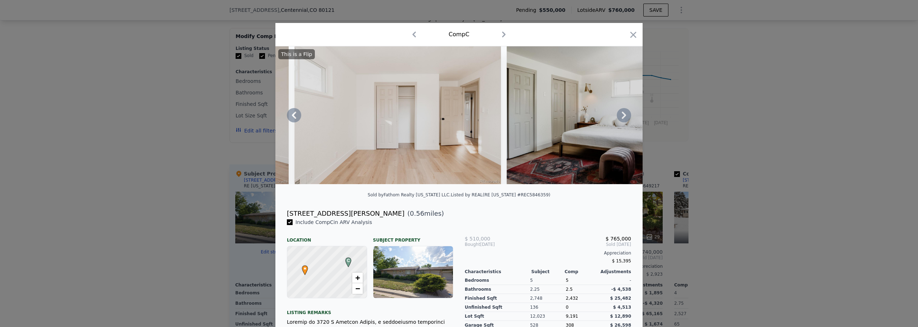
click at [222, 118] on div "This is a Flip" at bounding box center [458, 115] width 367 height 138
click at [222, 31] on icon "button" at bounding box center [633, 35] width 10 height 10
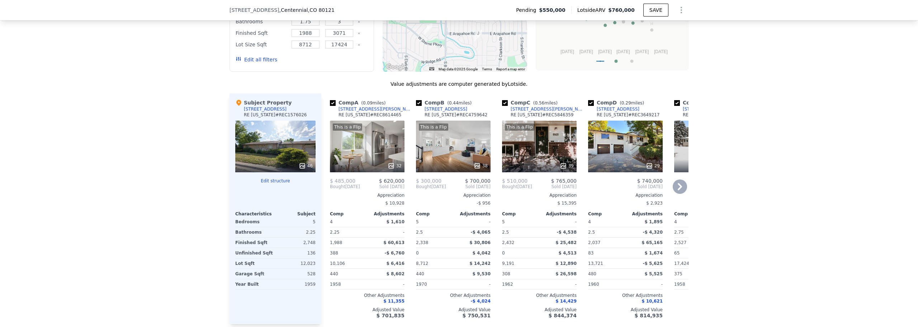
scroll to position [685, 0]
click at [222, 184] on icon at bounding box center [680, 186] width 14 height 14
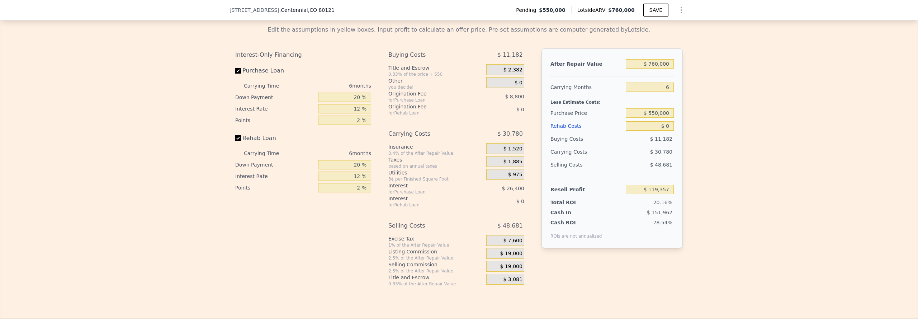
scroll to position [1080, 0]
click at [222, 130] on input "$ 0" at bounding box center [650, 125] width 48 height 9
drag, startPoint x: 664, startPoint y: 132, endPoint x: 670, endPoint y: 133, distance: 6.2
click at [222, 130] on input "$ 0" at bounding box center [650, 125] width 48 height 9
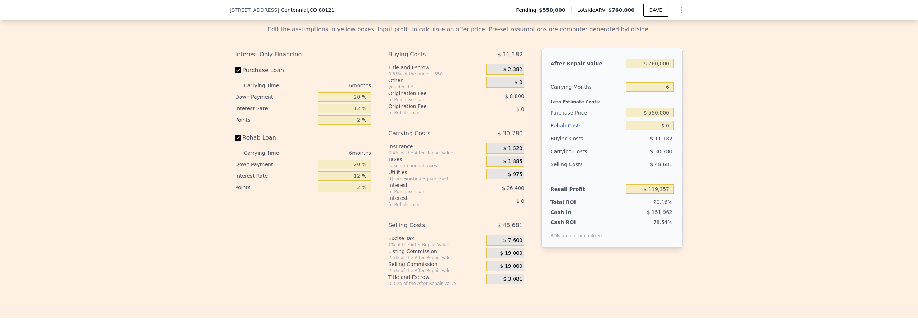
click at [222, 132] on div "Rehab Costs" at bounding box center [586, 125] width 72 height 13
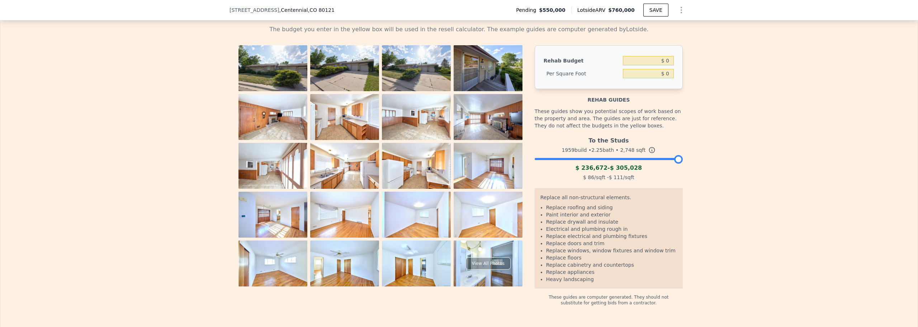
click at [222, 159] on div at bounding box center [609, 157] width 148 height 4
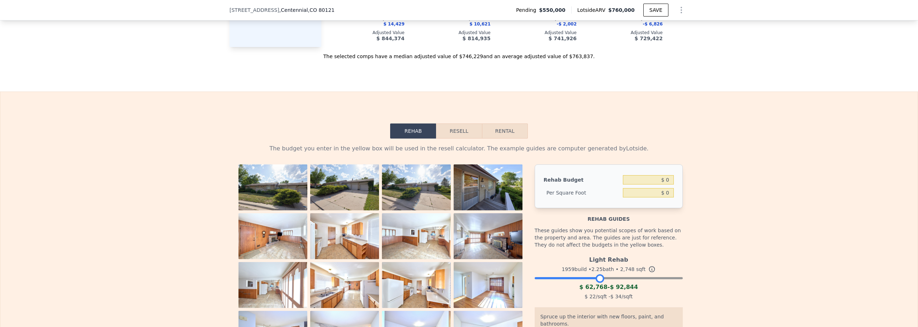
scroll to position [962, 0]
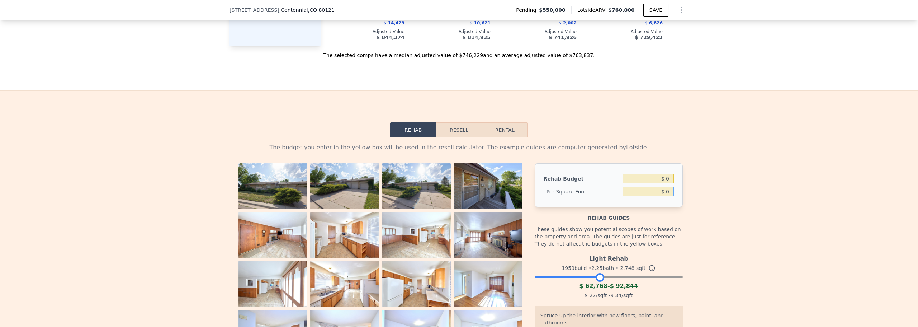
click at [222, 196] on input "$ 0" at bounding box center [648, 191] width 51 height 9
type input "$ 95"
click at [222, 189] on div "The budget you enter in the yellow box will be used in the resell calculator. T…" at bounding box center [459, 270] width 459 height 267
type input "$ 261,060"
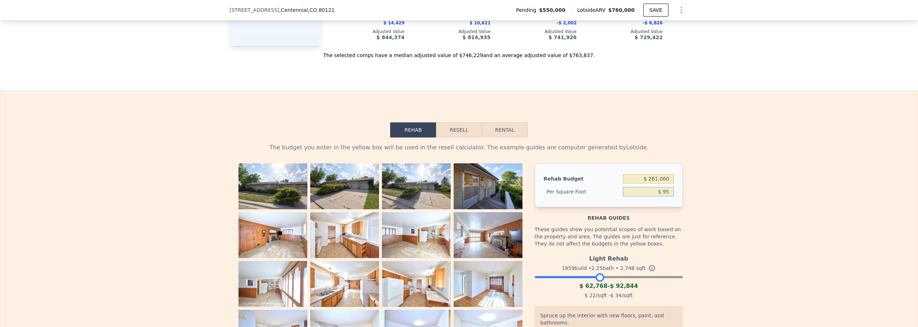
drag, startPoint x: 661, startPoint y: 199, endPoint x: 673, endPoint y: 197, distance: 12.4
click at [222, 197] on div "Rehab Budget $ 261,060 Per Square Foot $ 95" at bounding box center [609, 185] width 148 height 44
type input "$ 75"
click at [222, 196] on div "The budget you enter in the yellow box will be used in the resell calculator. T…" at bounding box center [459, 270] width 459 height 267
type input "$ 206,100"
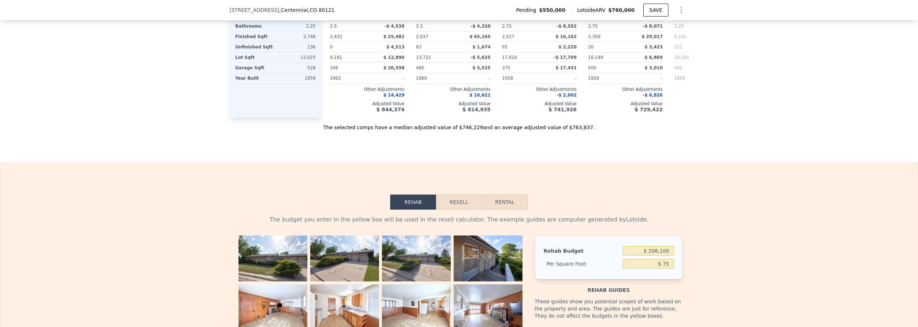
scroll to position [890, 0]
click at [222, 209] on button "Resell" at bounding box center [459, 201] width 46 height 15
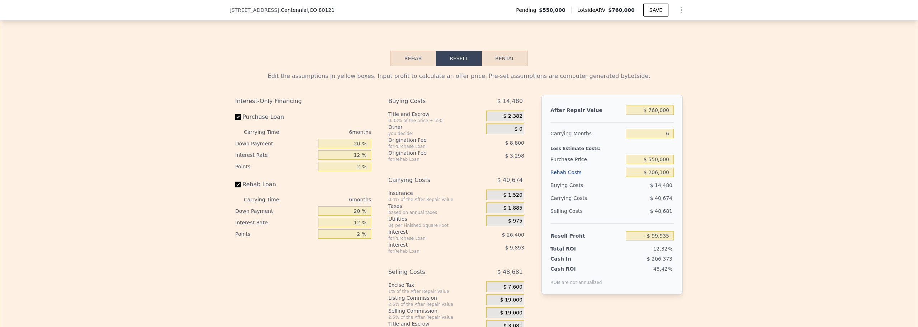
scroll to position [1034, 0]
drag, startPoint x: 649, startPoint y: 179, endPoint x: 666, endPoint y: 177, distance: 16.6
click at [222, 176] on input "$ 206,100" at bounding box center [650, 171] width 48 height 9
type input "$ 920"
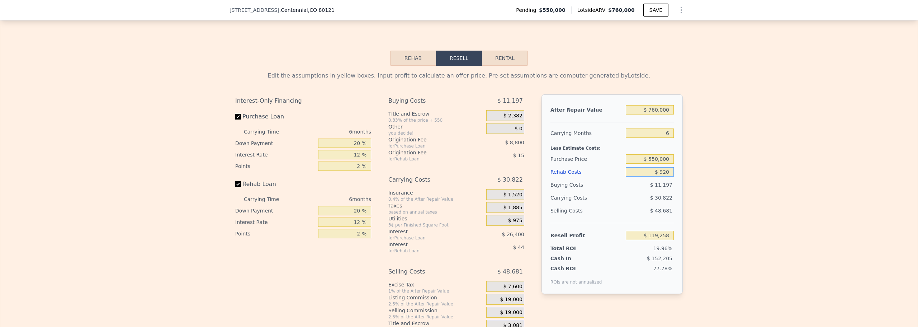
type input "$ 118,380"
type input "$ 92,000"
type input "$ 21,469"
click at [222, 176] on input "$ 92,000" at bounding box center [650, 171] width 48 height 9
type input "$ 92,000"
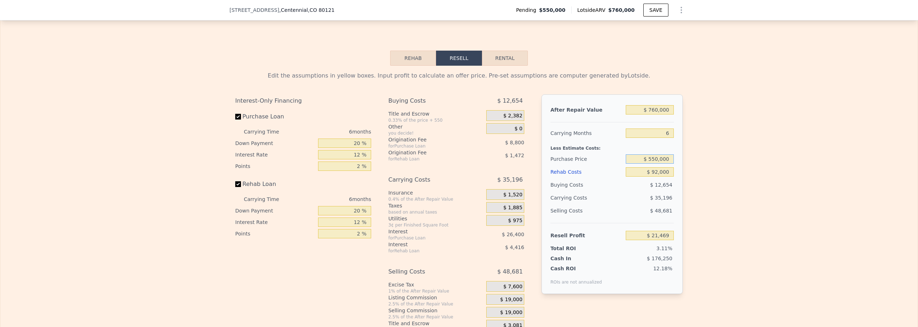
click at [222, 164] on input "$ 550,000" at bounding box center [650, 158] width 48 height 9
type input "$ 500,000"
type input "$ 74,836"
drag, startPoint x: 652, startPoint y: 178, endPoint x: 657, endPoint y: 178, distance: 5.0
click at [222, 176] on input "$ 92,000" at bounding box center [650, 171] width 48 height 9
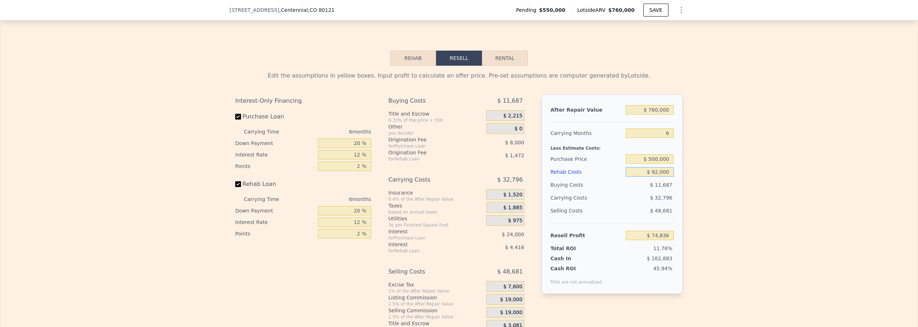
type input "$ 1,000"
type input "$ 171,660"
type input "$ 10,000"
type input "$ 162,084"
type input "$ 100,000"
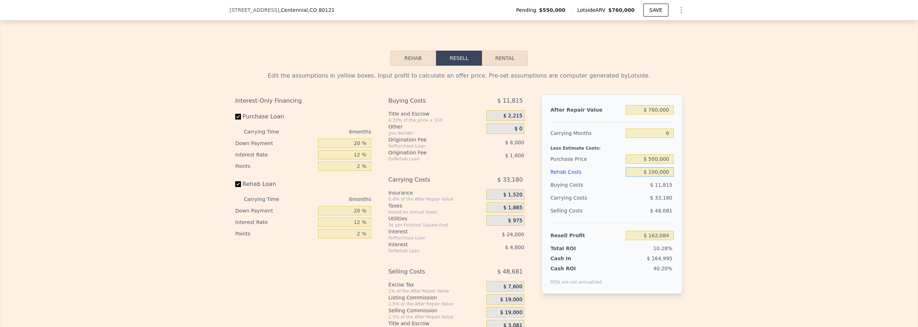
type input "$ 66,324"
type input "$ 100,000"
click at [222, 188] on span "$ 11,815" at bounding box center [661, 185] width 22 height 6
click at [222, 148] on input "20 %" at bounding box center [344, 142] width 53 height 9
type input "10 %"
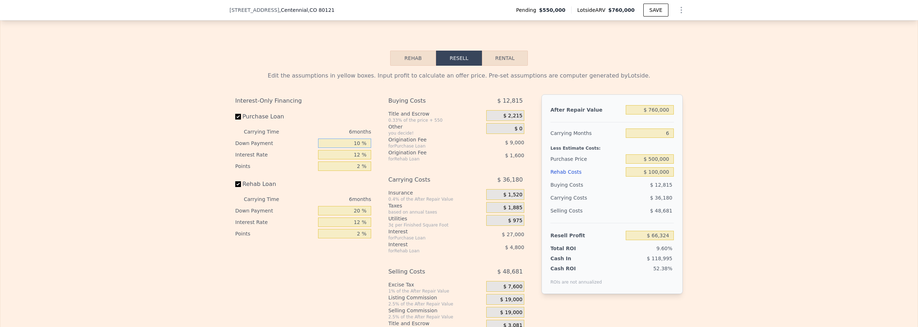
type input "$ 62,324"
type input "10 %"
click at [222, 159] on input "12 %" at bounding box center [344, 154] width 53 height 9
drag, startPoint x: 353, startPoint y: 216, endPoint x: 358, endPoint y: 217, distance: 5.4
click at [222, 215] on input "20 %" at bounding box center [344, 210] width 53 height 9
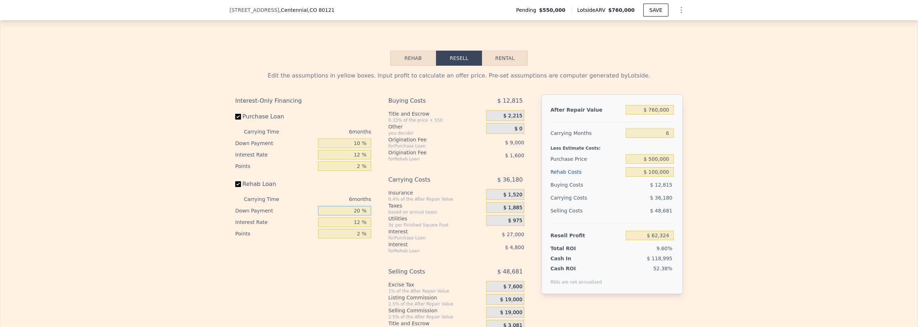
type input "0 %"
type input "$ 60,724"
type input "0 %"
click at [222, 171] on input "2 %" at bounding box center [344, 165] width 53 height 9
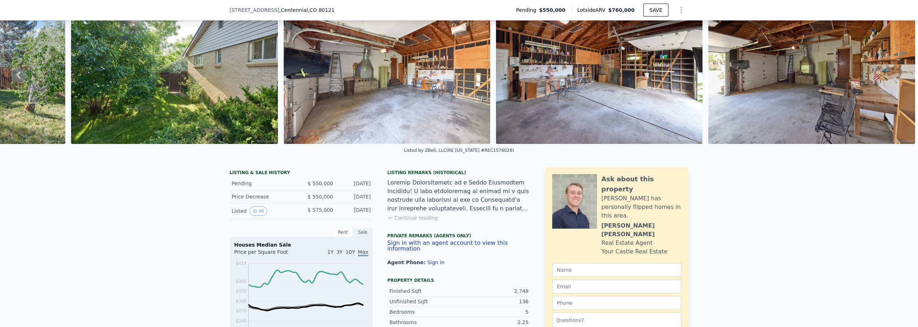
scroll to position [34, 0]
